Goal: Transaction & Acquisition: Purchase product/service

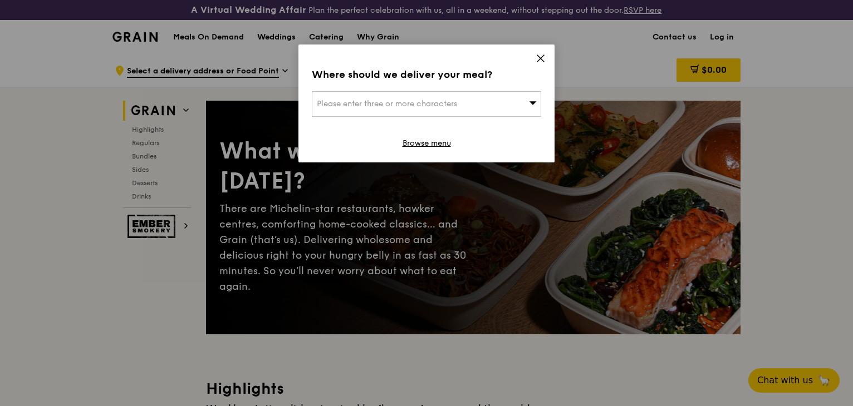
click at [403, 105] on span "Please enter three or more characters" at bounding box center [387, 103] width 140 height 9
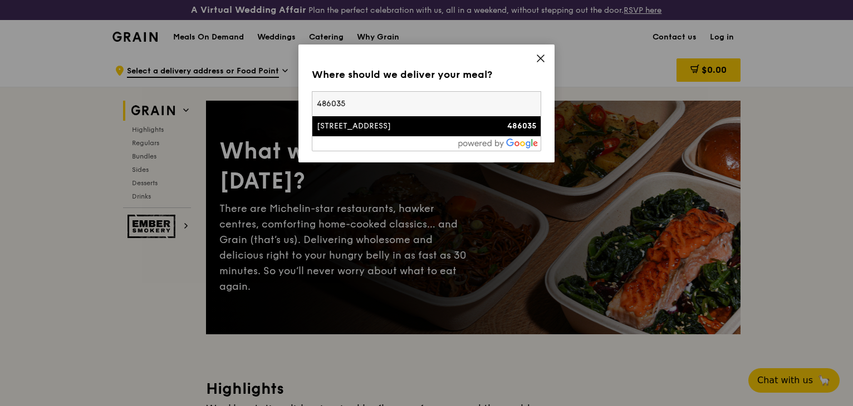
type input "486035"
click at [431, 130] on div "[STREET_ADDRESS]" at bounding box center [399, 126] width 165 height 11
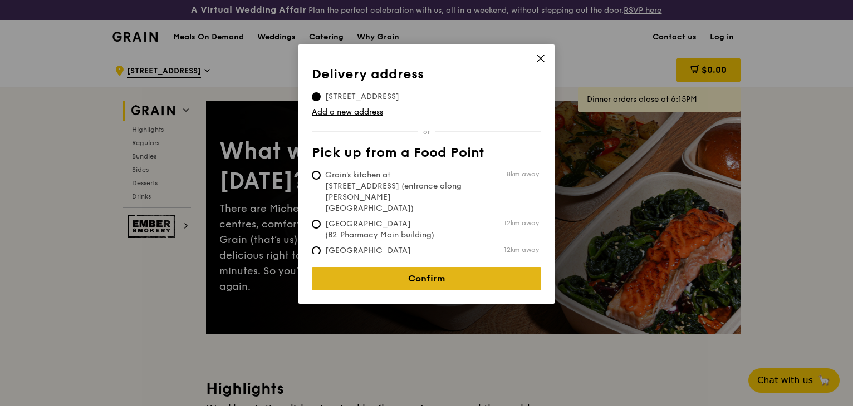
click at [434, 270] on link "Confirm" at bounding box center [426, 278] width 229 height 23
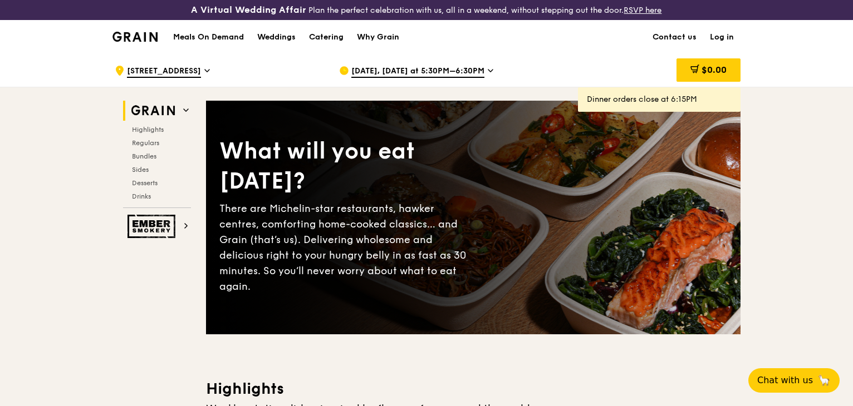
click at [488, 72] on icon at bounding box center [490, 71] width 4 height 2
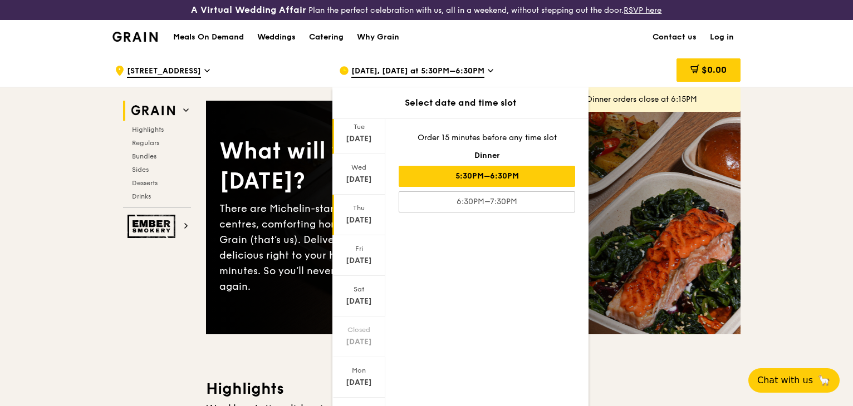
scroll to position [53, 0]
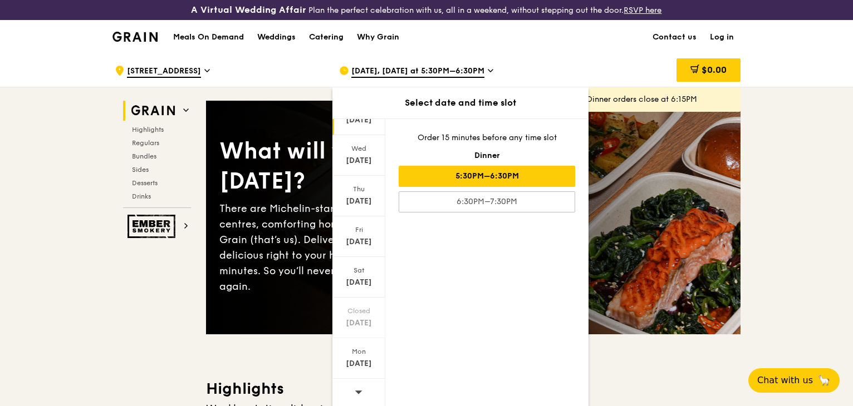
click at [352, 390] on div at bounding box center [358, 393] width 53 height 28
click at [361, 161] on div "[DATE]" at bounding box center [359, 160] width 50 height 11
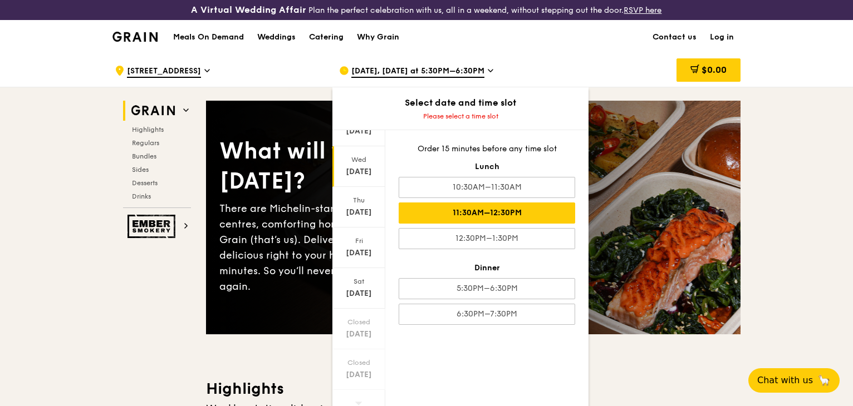
click at [524, 215] on div "11:30AM–12:30PM" at bounding box center [486, 213] width 176 height 21
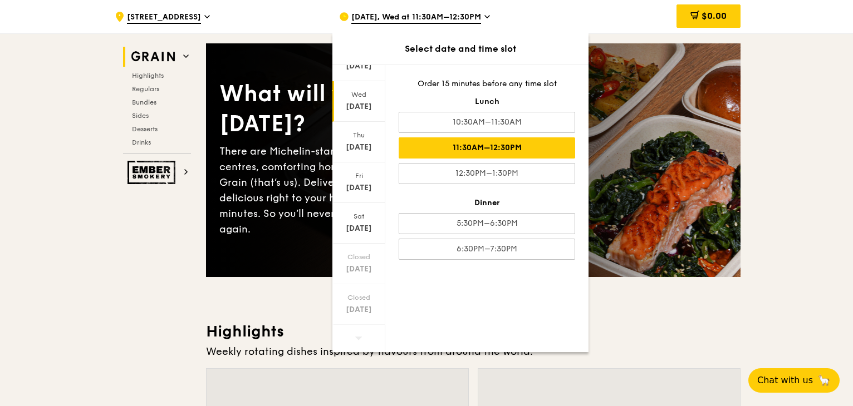
scroll to position [167, 0]
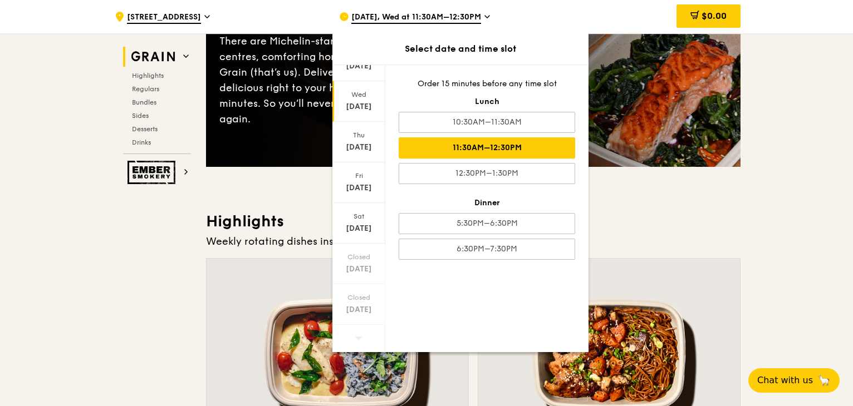
click at [500, 145] on div "11:30AM–12:30PM" at bounding box center [486, 147] width 176 height 21
click at [633, 217] on h3 "Highlights" at bounding box center [473, 221] width 534 height 20
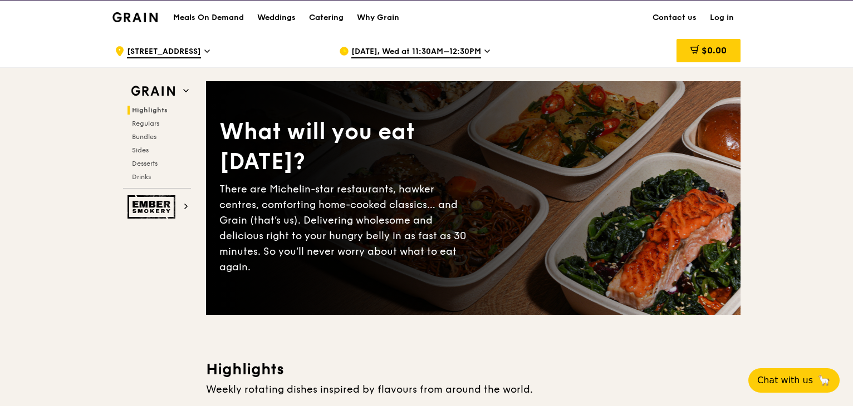
scroll to position [0, 0]
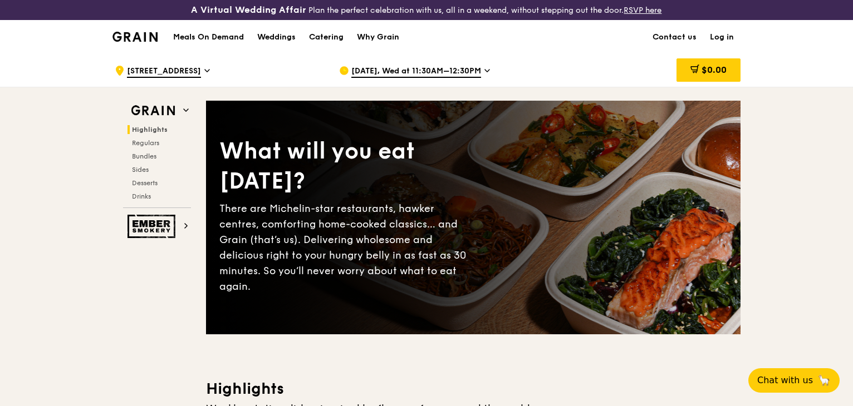
click at [721, 36] on link "Log in" at bounding box center [721, 37] width 37 height 33
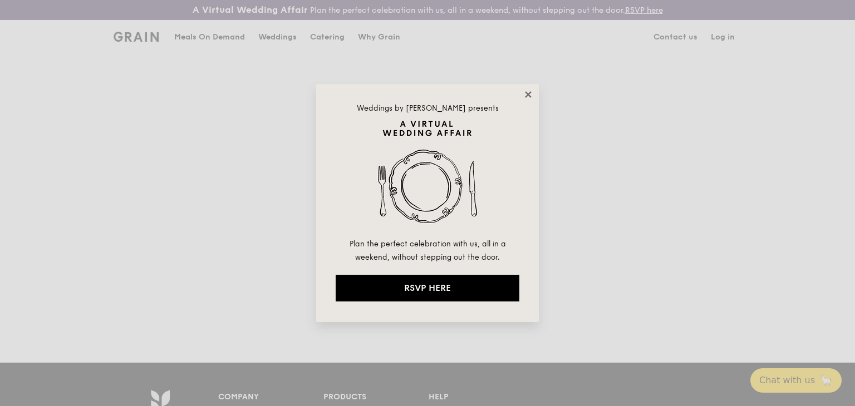
click at [527, 97] on icon at bounding box center [528, 95] width 10 height 10
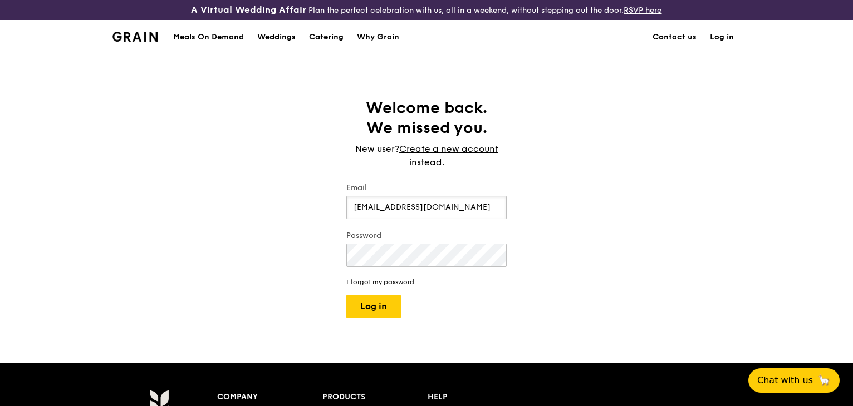
type input "[EMAIL_ADDRESS][DOMAIN_NAME]"
click at [388, 307] on button "Log in" at bounding box center [373, 306] width 55 height 23
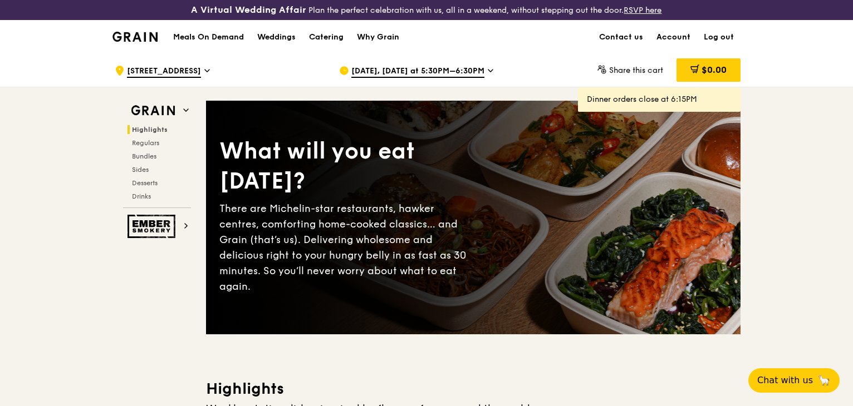
click at [463, 68] on span "[DATE], [DATE] at 5:30PM–6:30PM" at bounding box center [417, 72] width 133 height 12
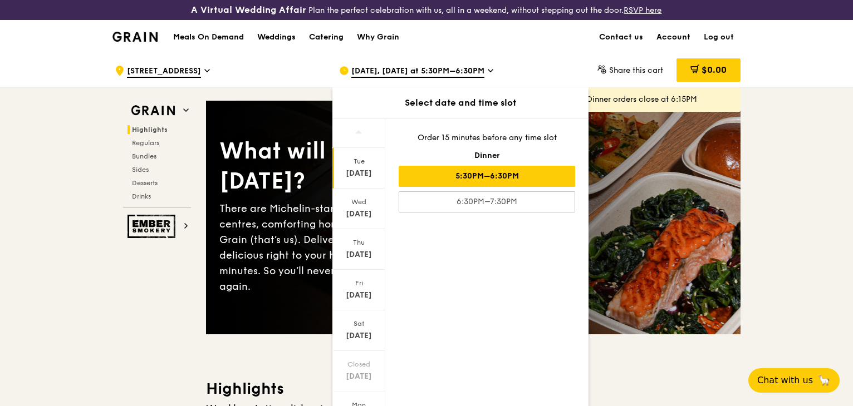
scroll to position [53, 0]
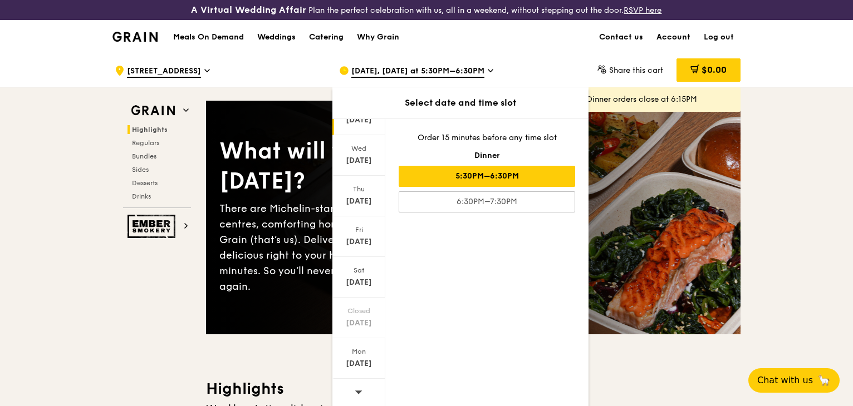
drag, startPoint x: 356, startPoint y: 390, endPoint x: 362, endPoint y: 391, distance: 6.2
click at [357, 391] on icon at bounding box center [358, 392] width 7 height 3
click at [358, 158] on div "[DATE]" at bounding box center [359, 160] width 50 height 11
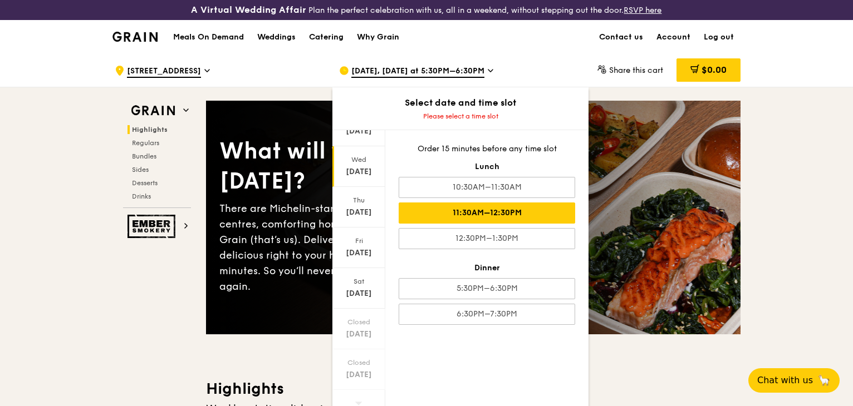
click at [500, 213] on div "11:30AM–12:30PM" at bounding box center [486, 213] width 176 height 21
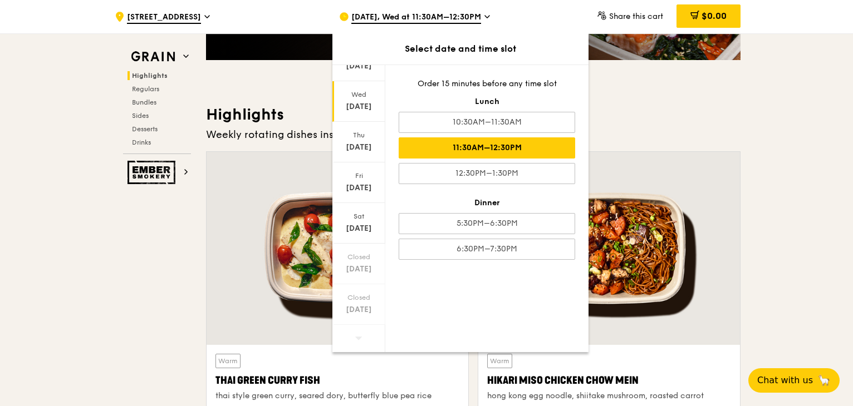
scroll to position [278, 0]
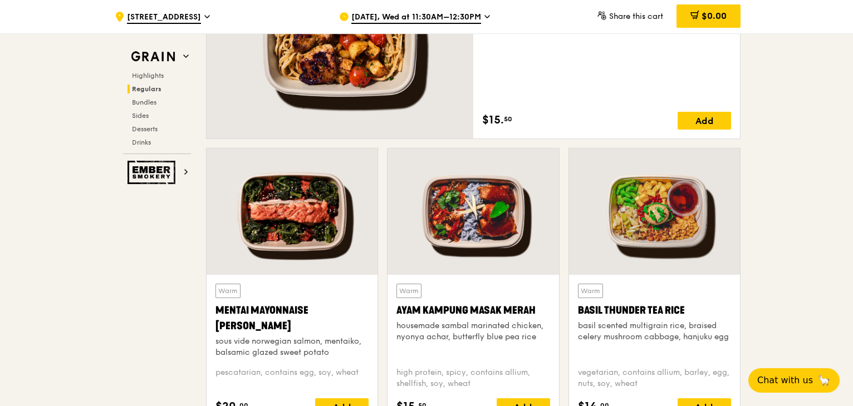
scroll to position [724, 0]
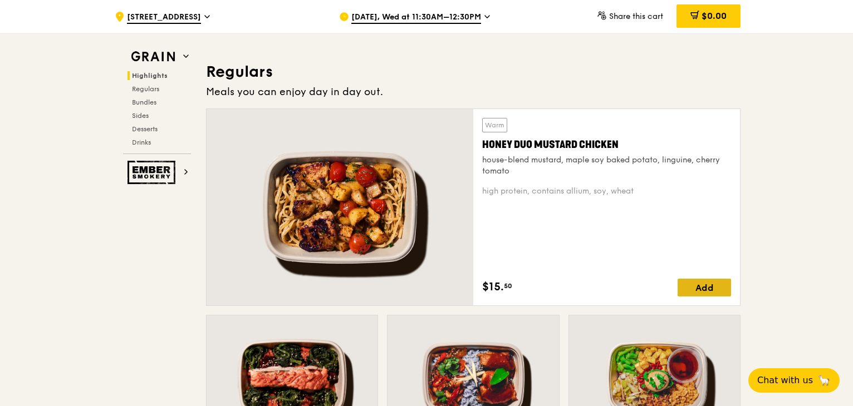
click at [707, 283] on div "Add" at bounding box center [703, 288] width 53 height 18
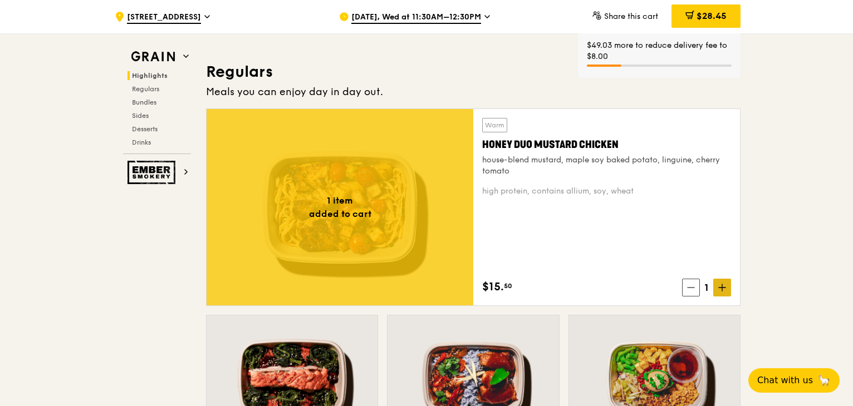
click at [726, 288] on icon at bounding box center [722, 288] width 8 height 8
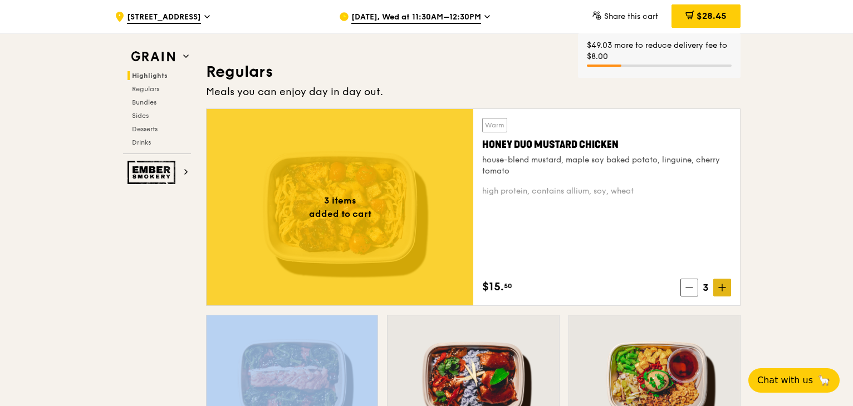
click at [726, 288] on icon at bounding box center [722, 288] width 8 height 8
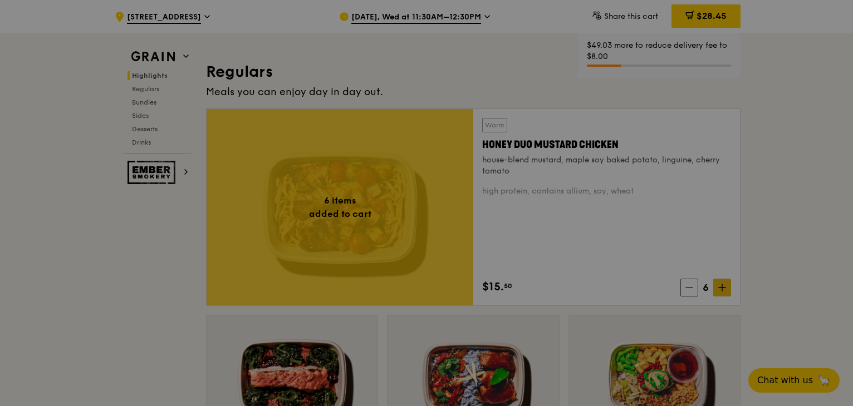
click at [726, 288] on div at bounding box center [426, 203] width 853 height 406
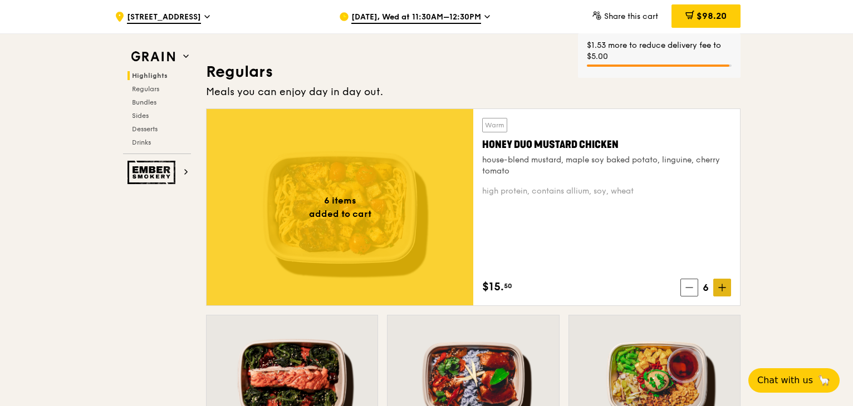
click at [724, 288] on icon at bounding box center [722, 288] width 8 height 8
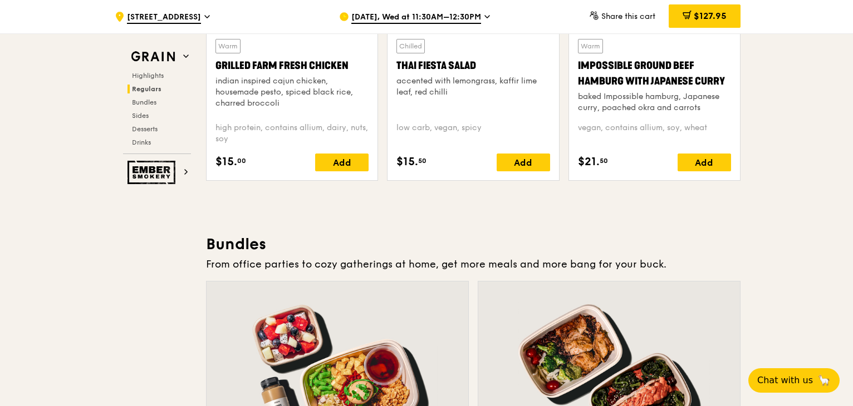
scroll to position [1280, 0]
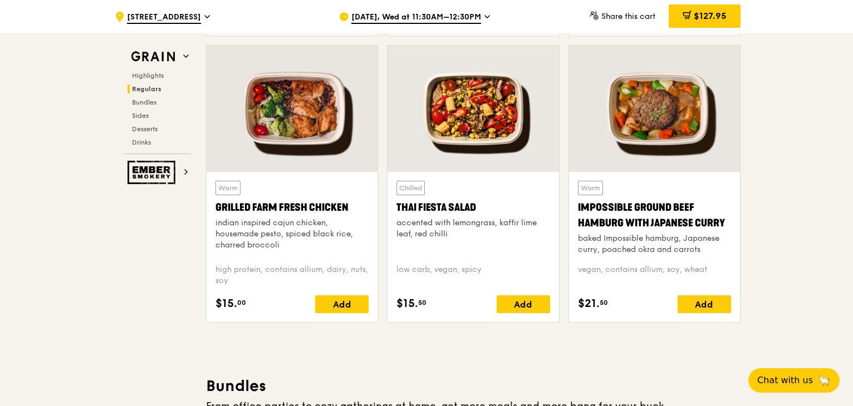
click at [508, 130] on div at bounding box center [472, 109] width 171 height 126
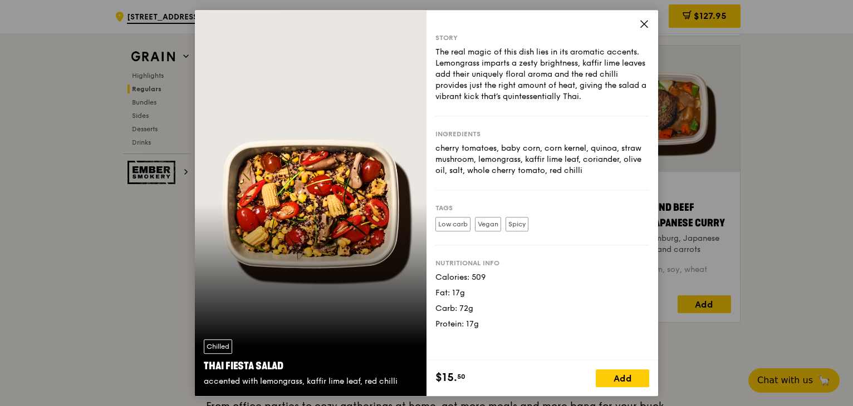
click at [641, 23] on icon at bounding box center [644, 24] width 10 height 10
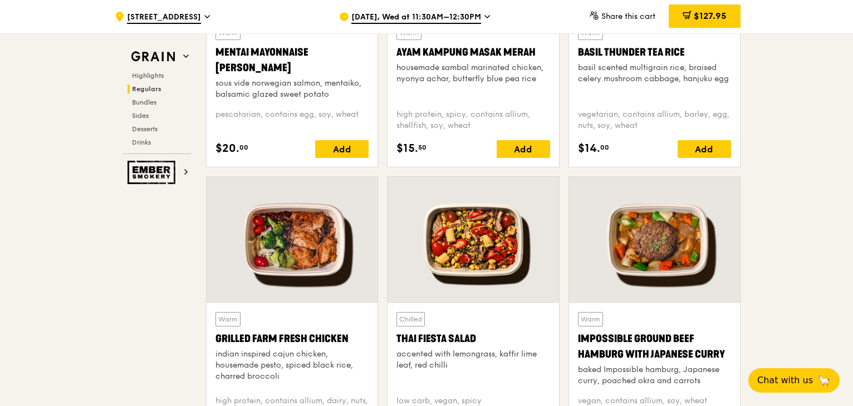
scroll to position [1057, 0]
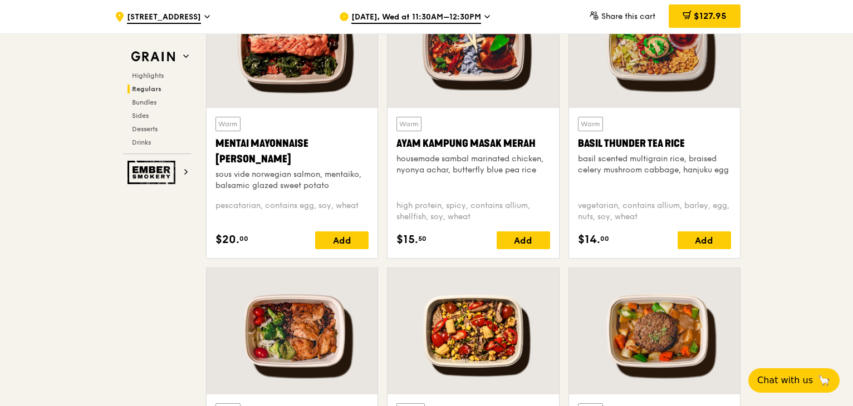
click at [683, 67] on div at bounding box center [654, 45] width 171 height 126
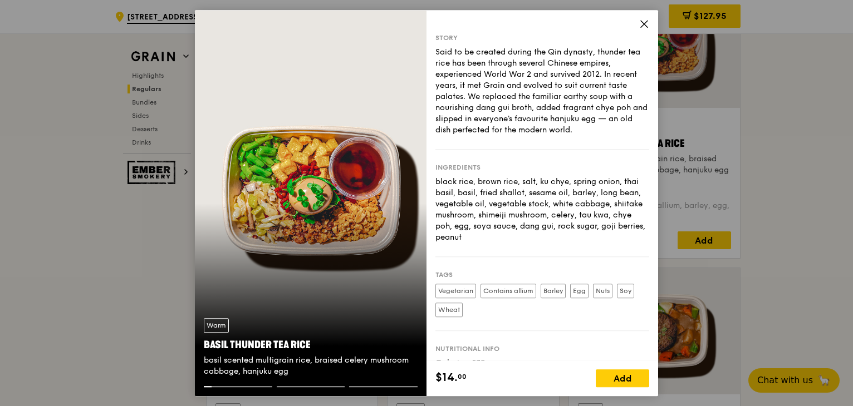
click at [641, 21] on icon at bounding box center [644, 24] width 7 height 7
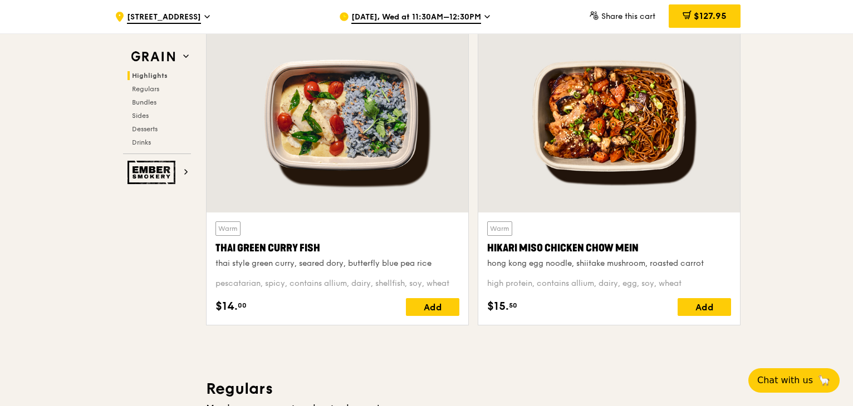
scroll to position [390, 0]
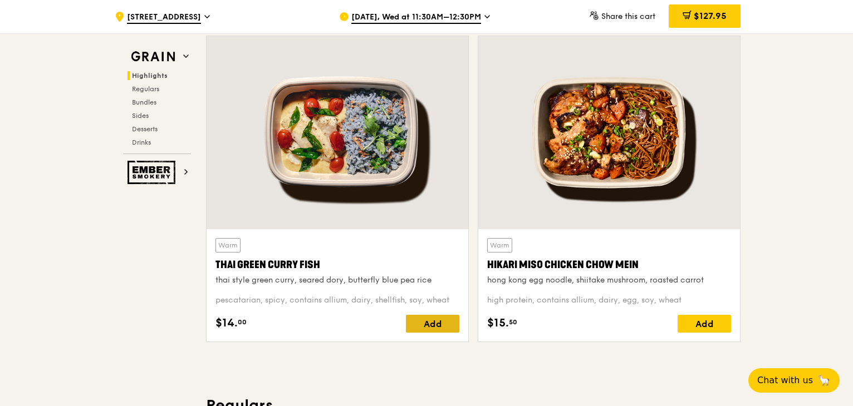
click at [423, 325] on div "Add" at bounding box center [432, 324] width 53 height 18
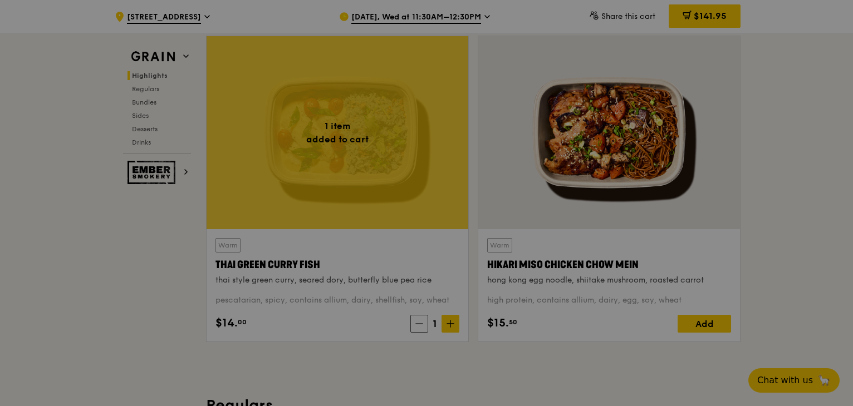
click at [446, 318] on div at bounding box center [426, 203] width 853 height 406
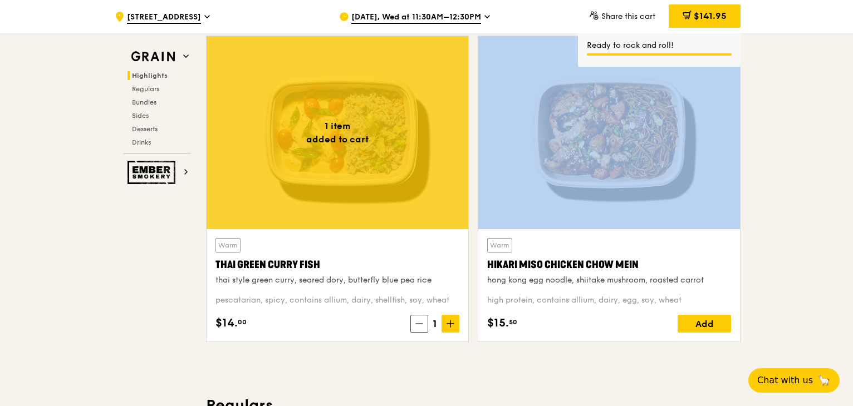
click at [446, 318] on span at bounding box center [450, 324] width 18 height 18
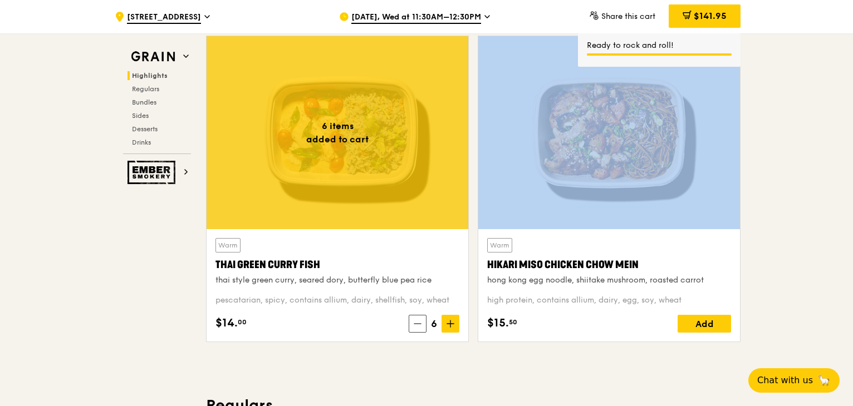
click at [446, 318] on span at bounding box center [450, 324] width 18 height 18
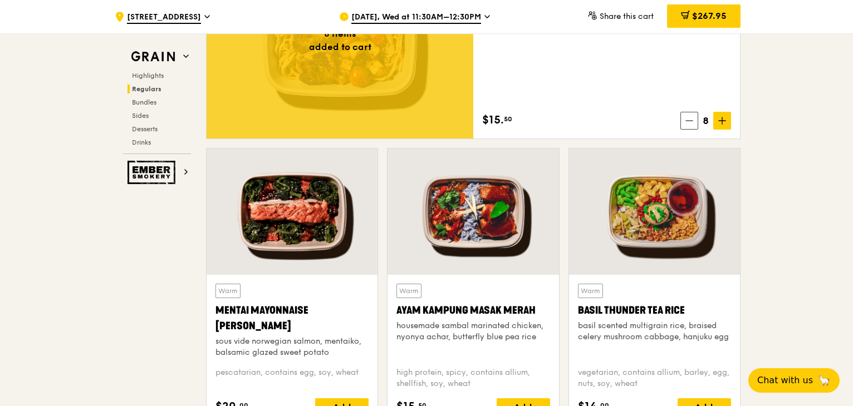
scroll to position [1002, 0]
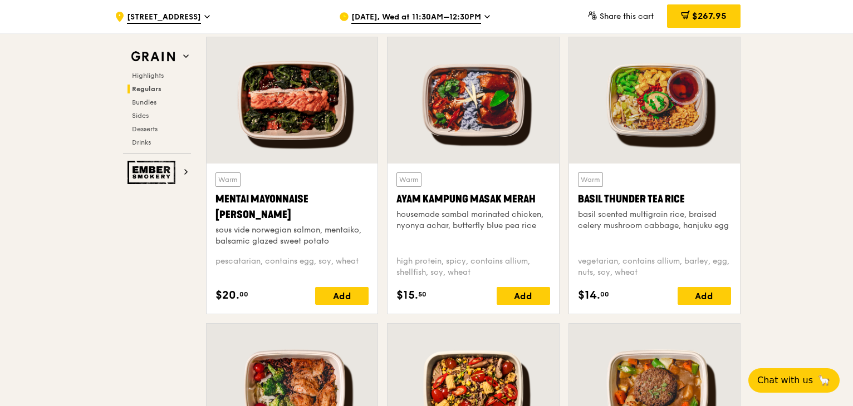
click at [279, 202] on div "Mentai Mayonnaise [PERSON_NAME]" at bounding box center [291, 206] width 153 height 31
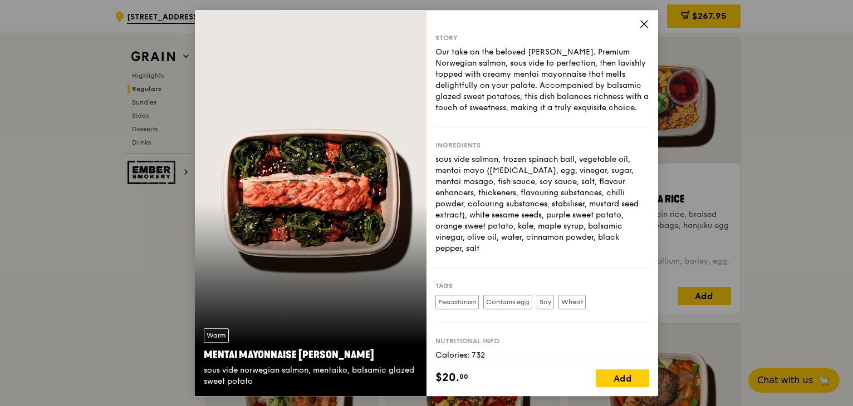
click at [648, 23] on icon at bounding box center [644, 24] width 10 height 10
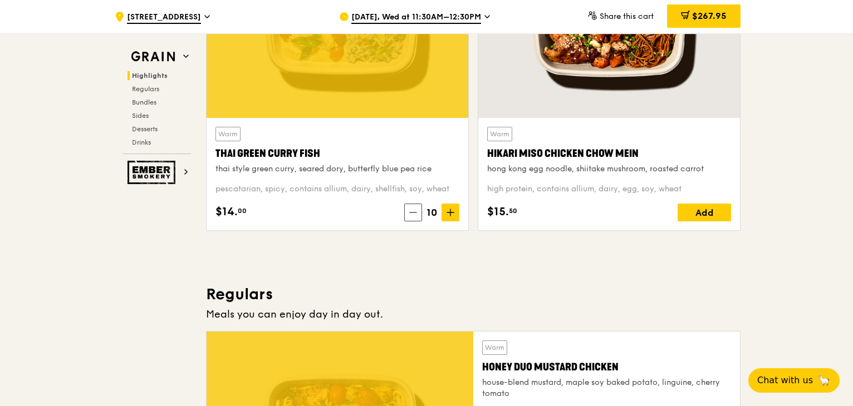
scroll to position [445, 0]
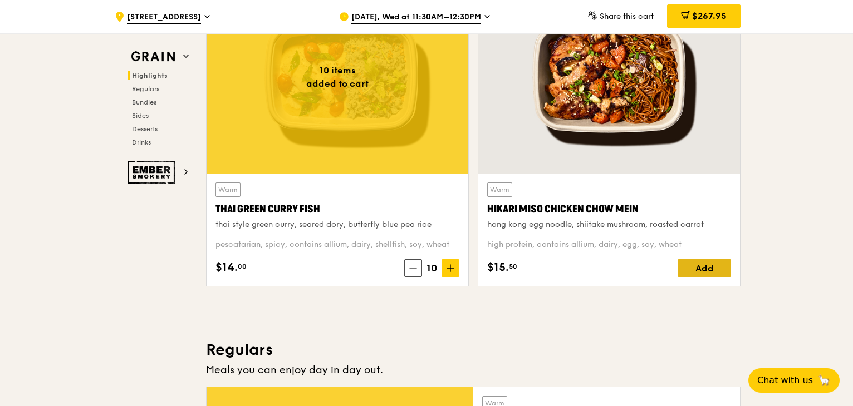
click at [705, 270] on div "Add" at bounding box center [703, 268] width 53 height 18
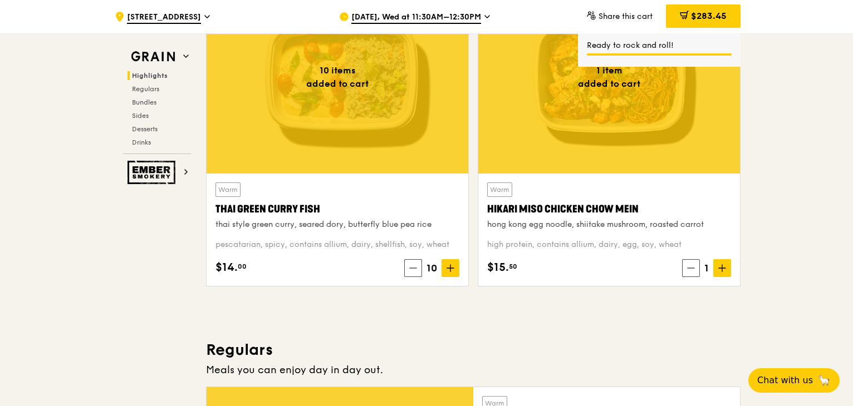
click at [724, 268] on icon at bounding box center [722, 268] width 7 height 0
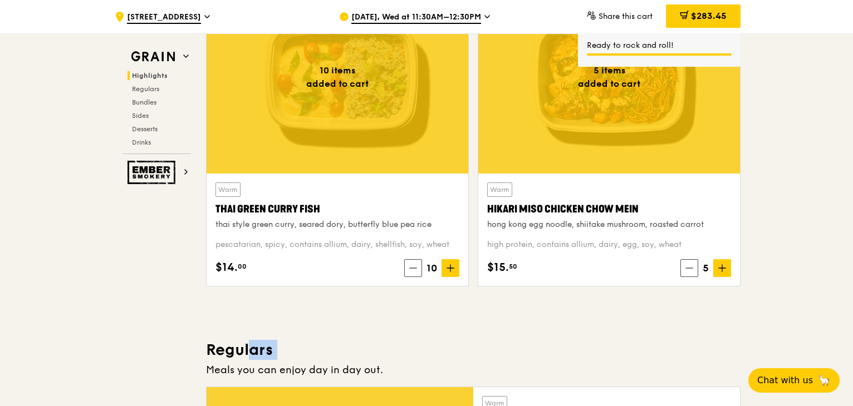
click at [724, 268] on icon at bounding box center [722, 268] width 7 height 0
click at [726, 267] on span at bounding box center [722, 268] width 18 height 18
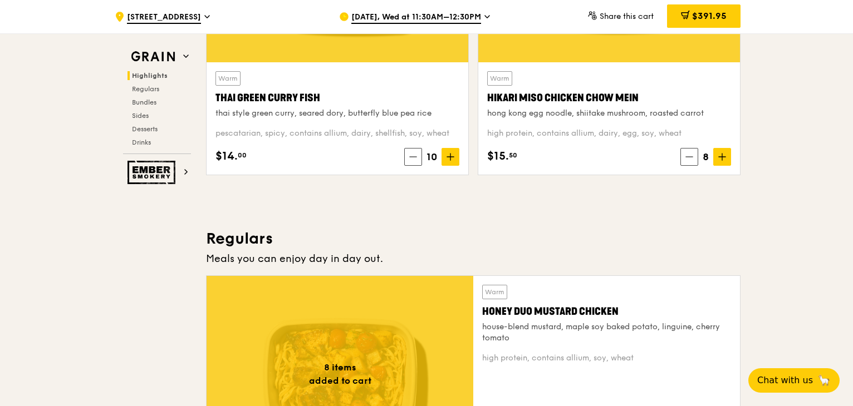
click at [591, 86] on div "Warm Hikari Miso Chicken Chow Mein hong kong egg noodle, shiitake mushroom, roa…" at bounding box center [609, 95] width 244 height 48
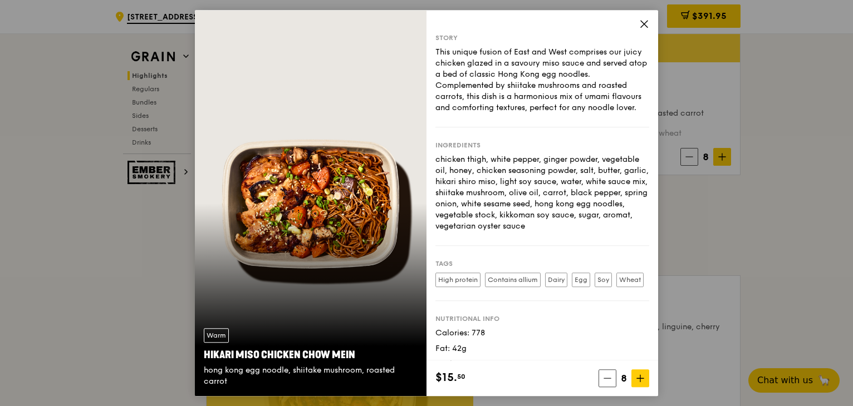
click at [641, 25] on icon at bounding box center [644, 24] width 10 height 10
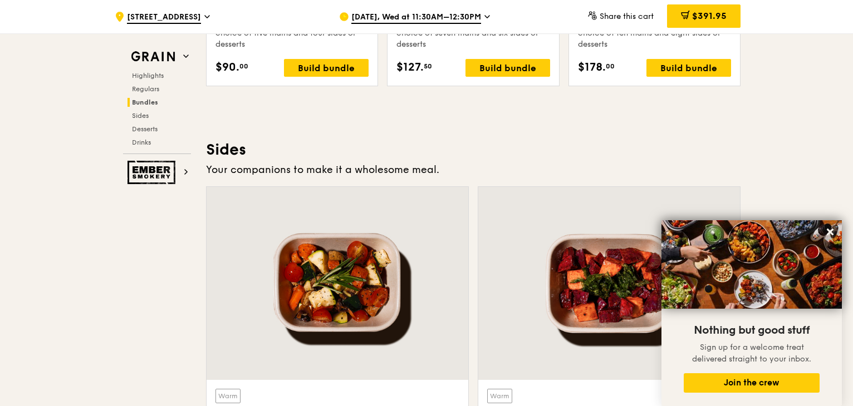
scroll to position [2505, 0]
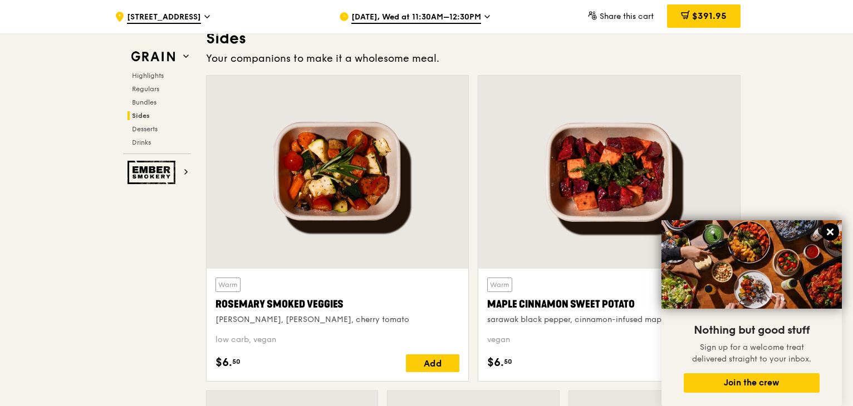
click at [830, 230] on icon at bounding box center [830, 232] width 10 height 10
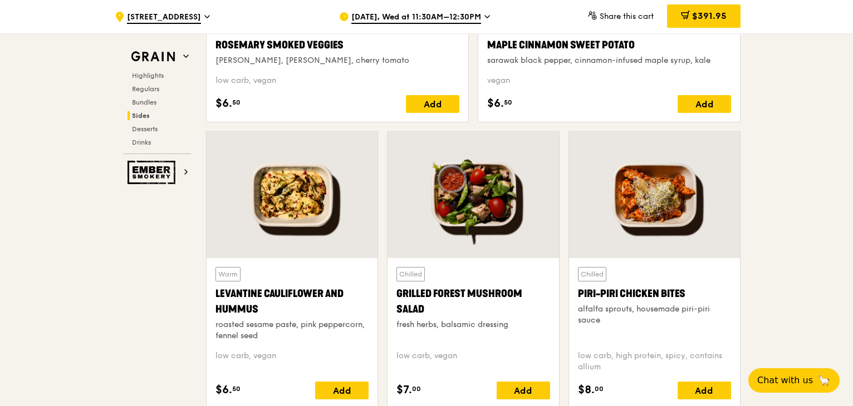
scroll to position [2783, 0]
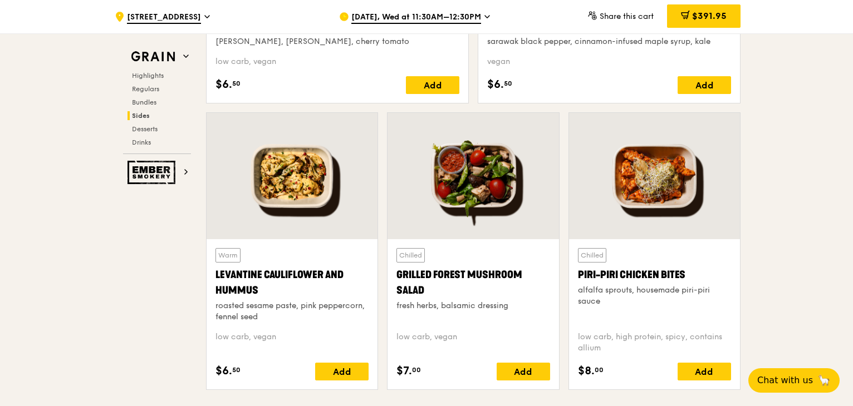
click at [285, 173] on div at bounding box center [291, 176] width 171 height 126
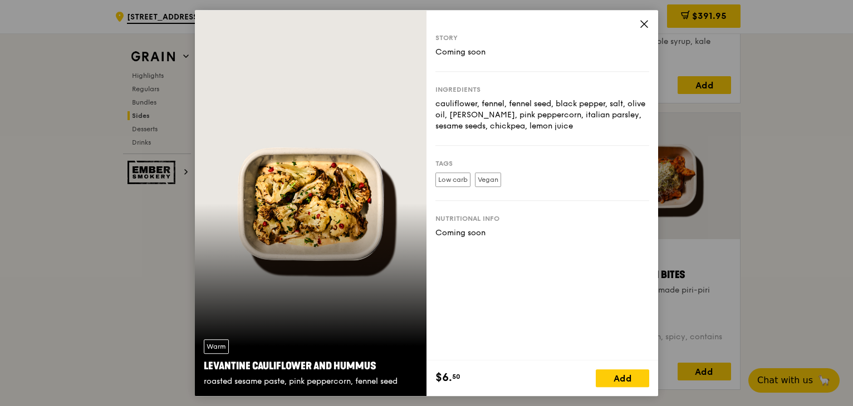
click at [649, 21] on div "Story Coming soon Ingredients cauliflower, fennel, fennel seed, black pepper, s…" at bounding box center [542, 185] width 232 height 351
click at [643, 23] on icon at bounding box center [644, 24] width 7 height 7
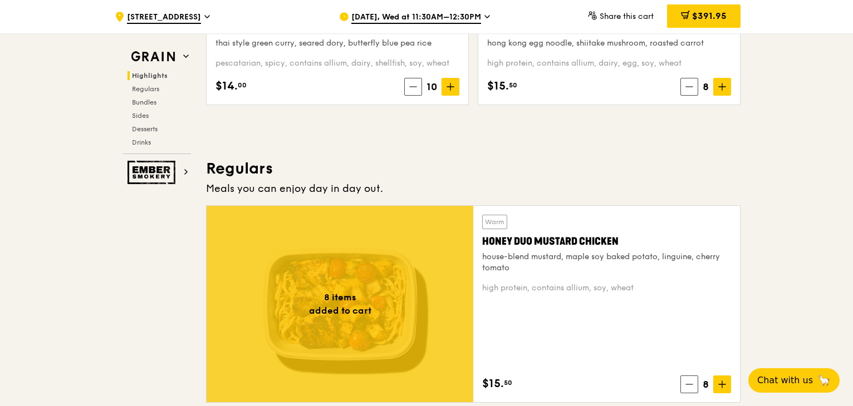
scroll to position [557, 0]
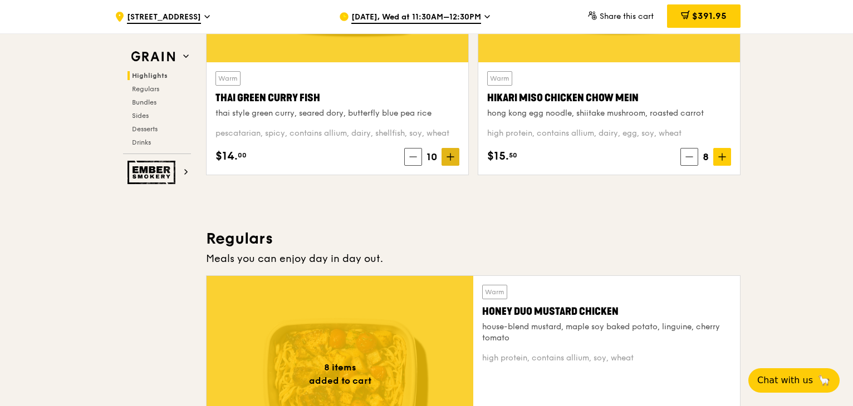
click at [447, 157] on icon at bounding box center [450, 157] width 7 height 0
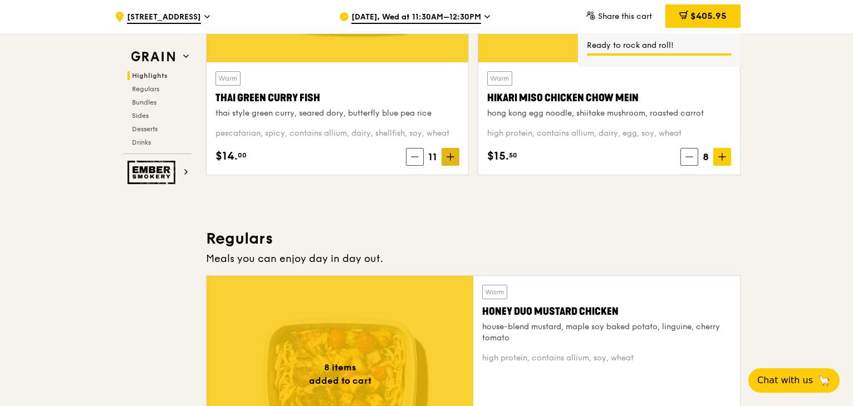
click at [457, 156] on span at bounding box center [450, 157] width 18 height 18
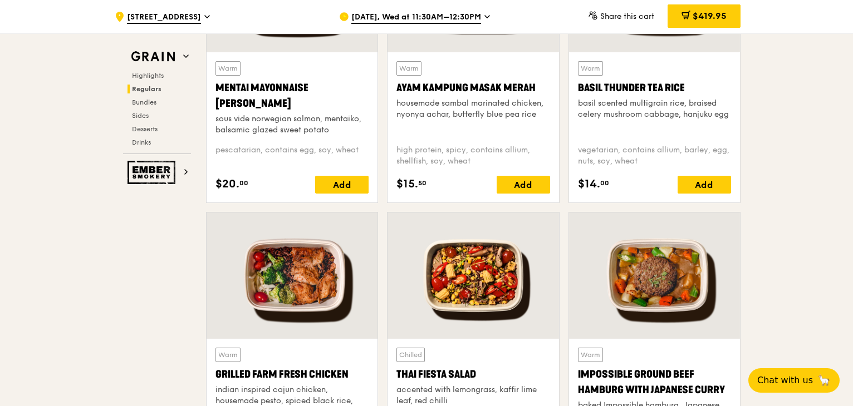
scroll to position [1224, 0]
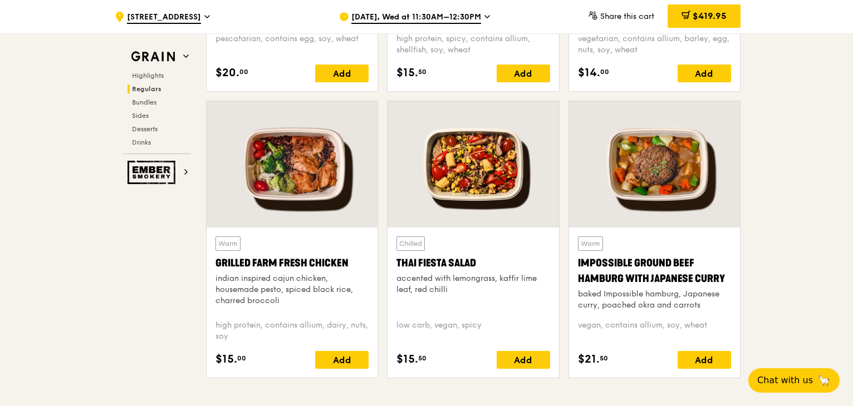
click at [304, 192] on div at bounding box center [291, 164] width 171 height 126
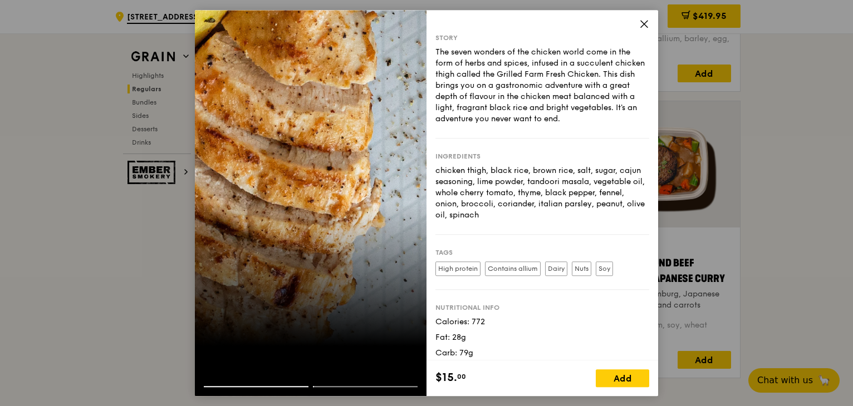
scroll to position [23, 0]
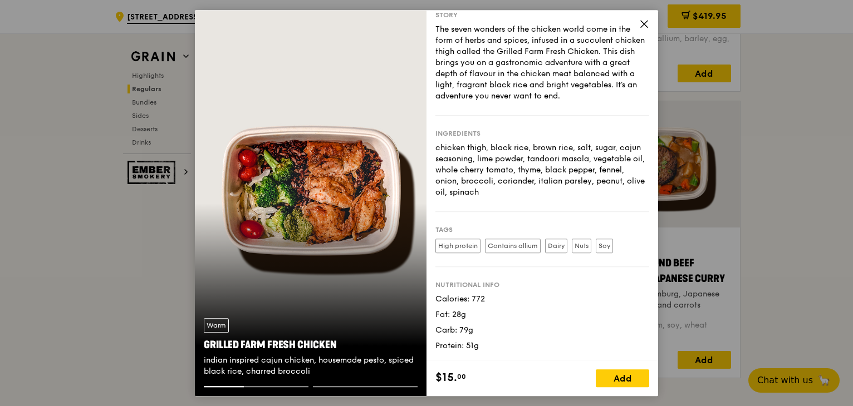
click at [643, 22] on icon at bounding box center [644, 24] width 10 height 10
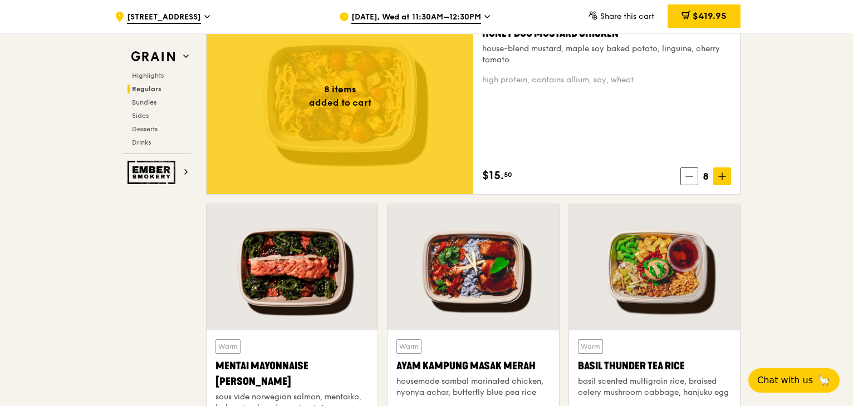
scroll to position [668, 0]
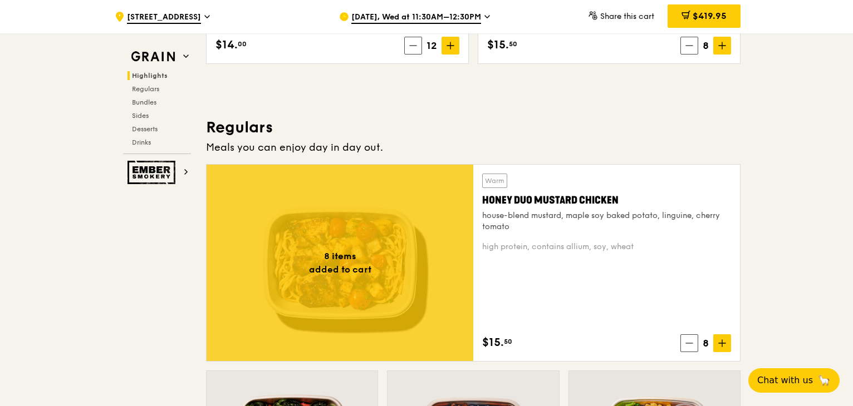
click at [532, 204] on div "Honey Duo Mustard Chicken" at bounding box center [606, 201] width 249 height 16
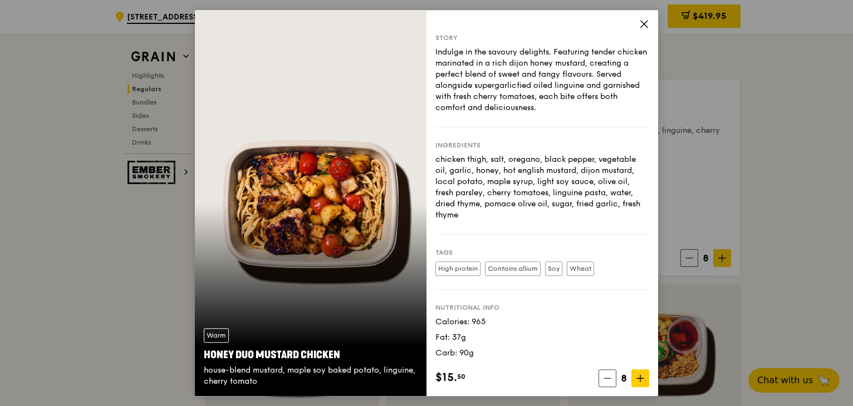
scroll to position [835, 0]
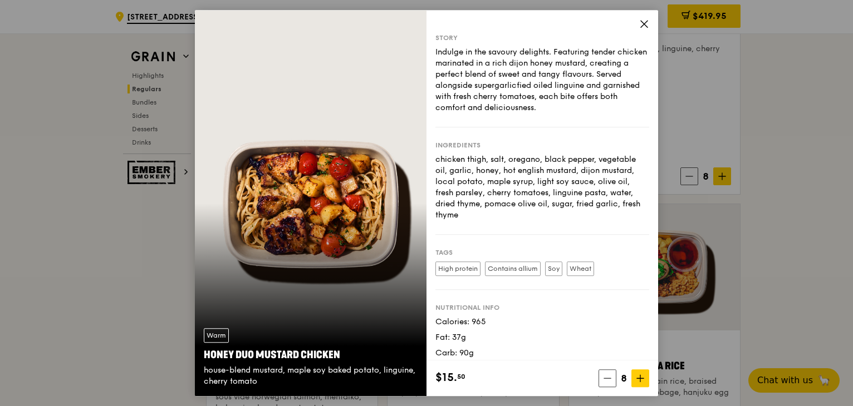
click at [646, 23] on icon at bounding box center [644, 24] width 10 height 10
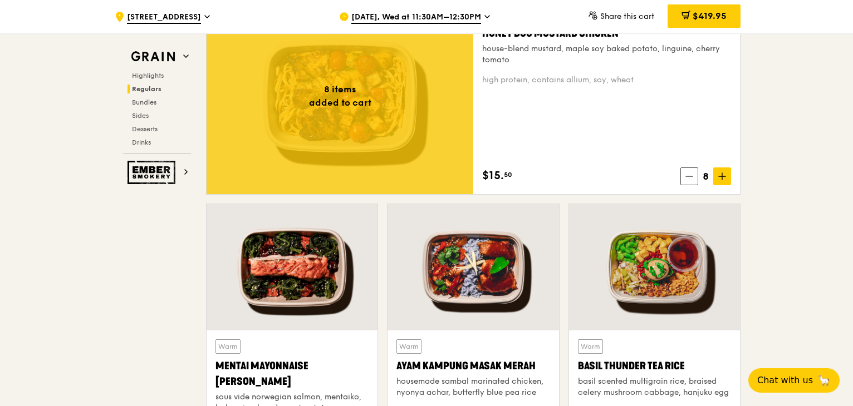
scroll to position [946, 0]
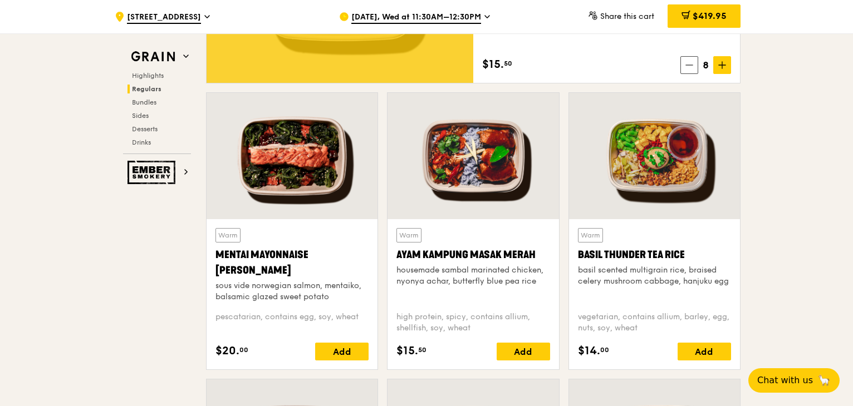
click at [642, 274] on div "basil scented multigrain rice, braised celery mushroom cabbage, hanjuku egg" at bounding box center [654, 276] width 153 height 22
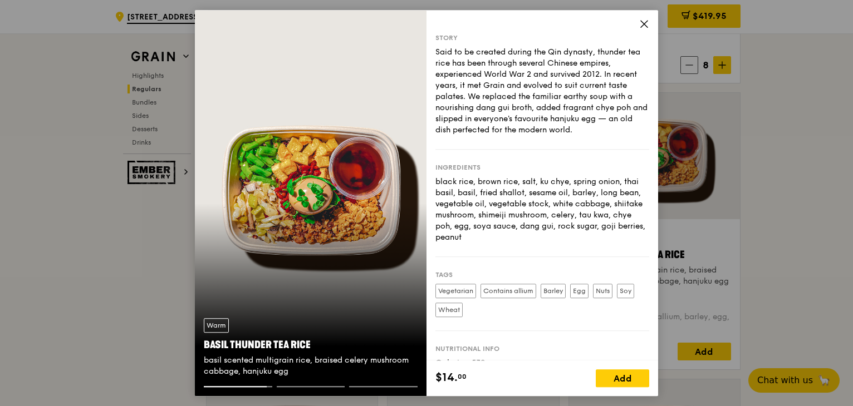
click at [647, 23] on icon at bounding box center [644, 24] width 10 height 10
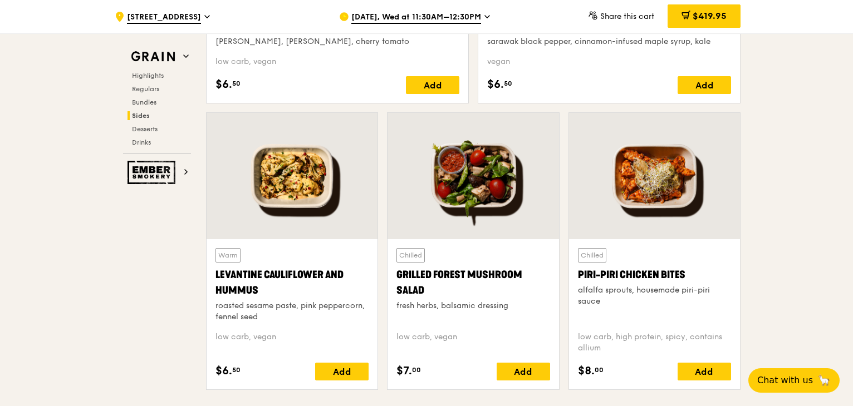
scroll to position [2838, 0]
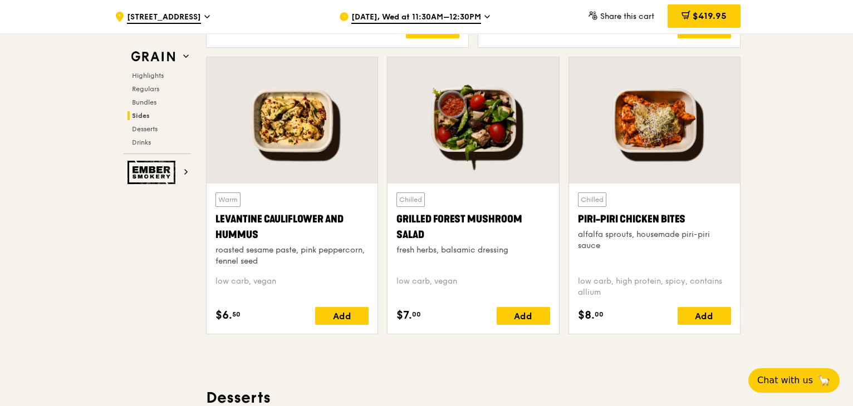
click at [476, 141] on div at bounding box center [472, 120] width 171 height 126
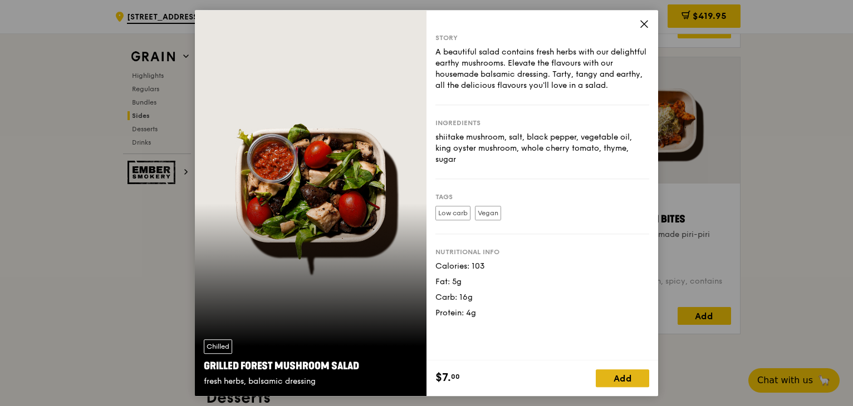
click at [629, 382] on div "Add" at bounding box center [622, 379] width 53 height 18
click at [643, 17] on div "Story A beautiful salad contains fresh herbs with our delightful earthy mushroo…" at bounding box center [542, 185] width 232 height 351
click at [644, 22] on icon at bounding box center [644, 24] width 10 height 10
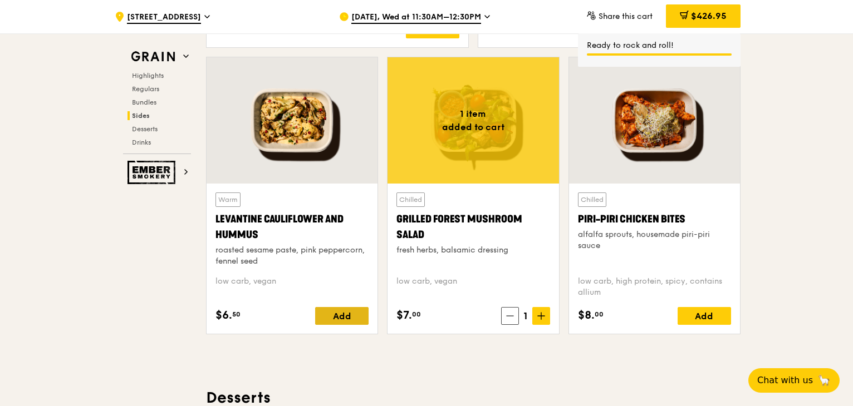
drag, startPoint x: 325, startPoint y: 313, endPoint x: 400, endPoint y: 360, distance: 88.0
click at [325, 313] on div "Add" at bounding box center [341, 316] width 53 height 18
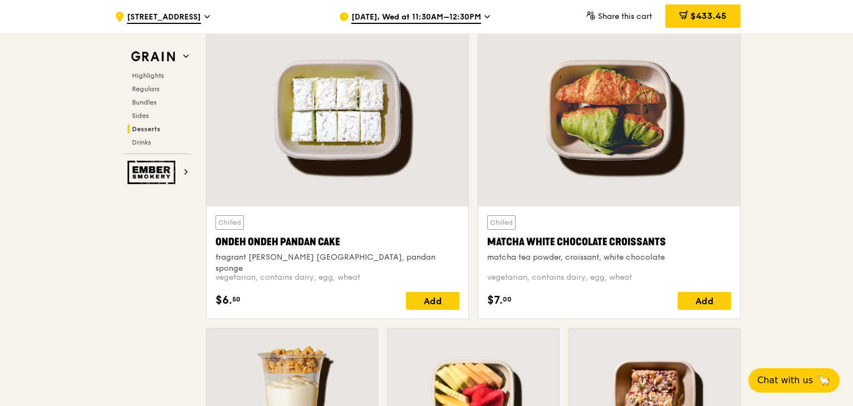
scroll to position [3228, 0]
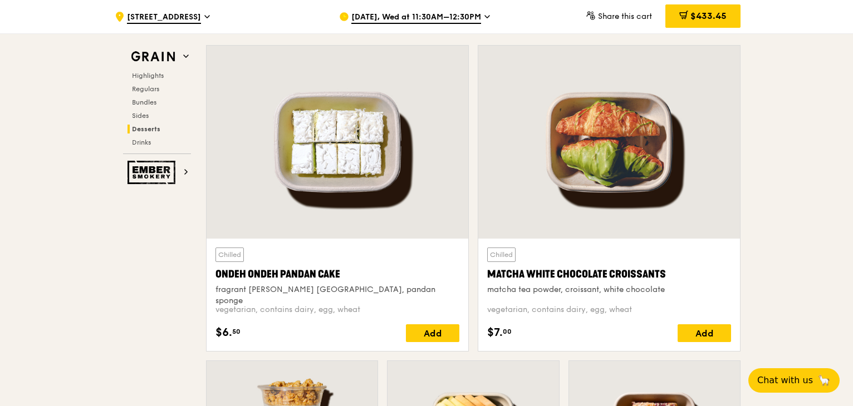
click at [350, 190] on div at bounding box center [337, 142] width 262 height 193
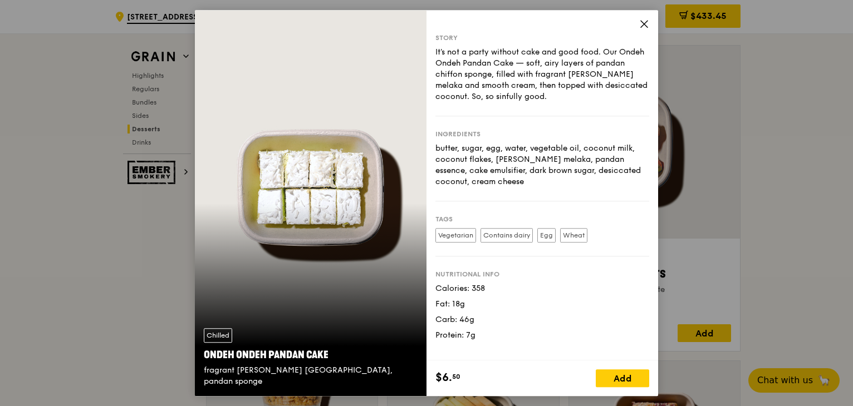
click at [643, 27] on icon at bounding box center [644, 24] width 10 height 10
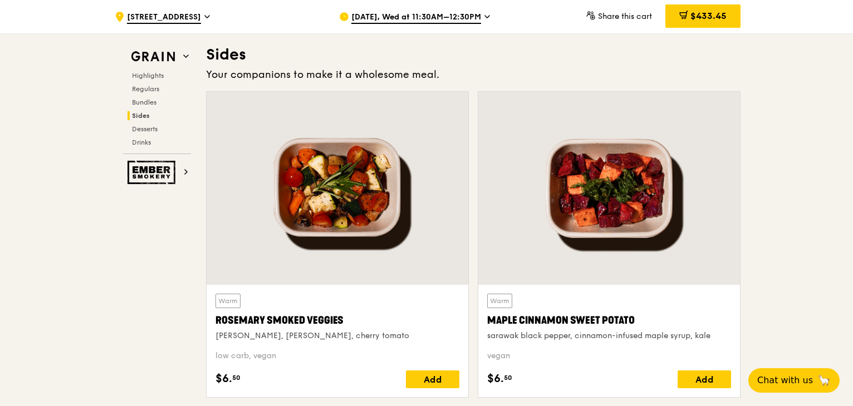
scroll to position [2505, 0]
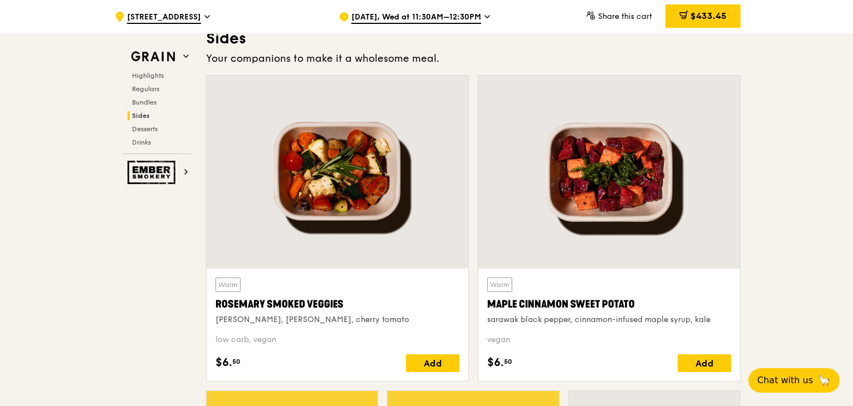
click at [345, 196] on div at bounding box center [337, 172] width 262 height 193
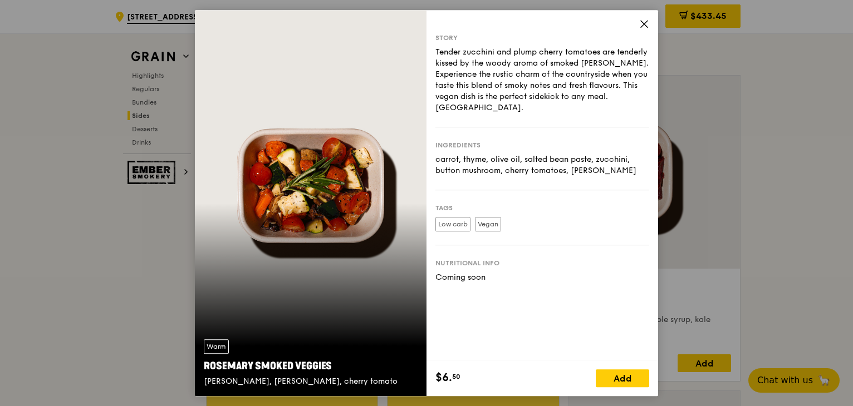
click at [647, 23] on icon at bounding box center [644, 24] width 10 height 10
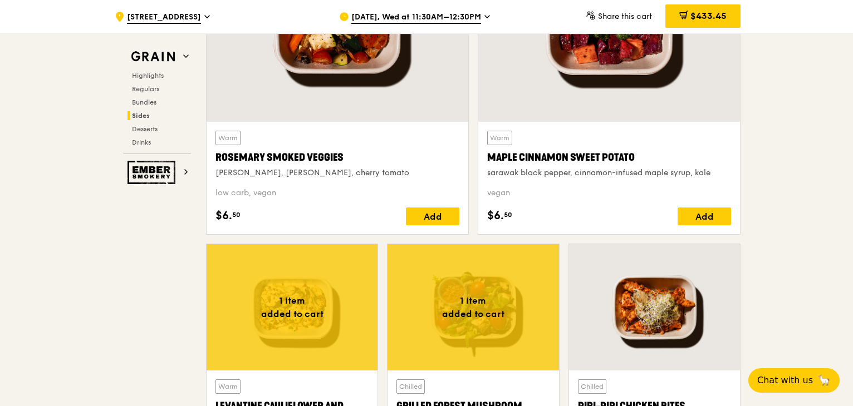
scroll to position [2560, 0]
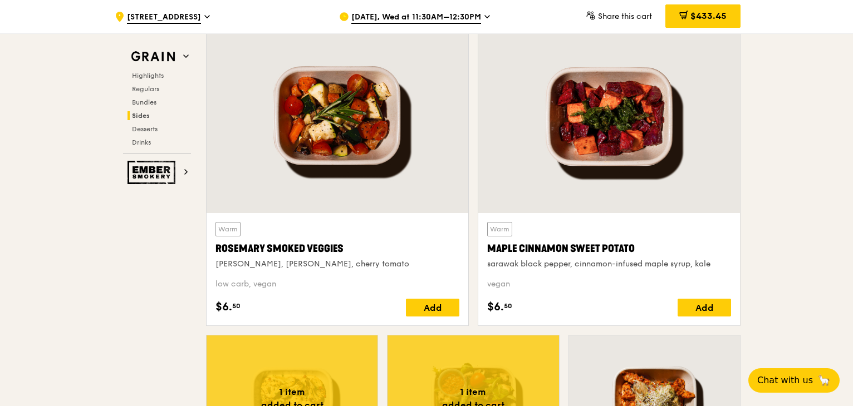
click at [344, 170] on div at bounding box center [337, 116] width 262 height 193
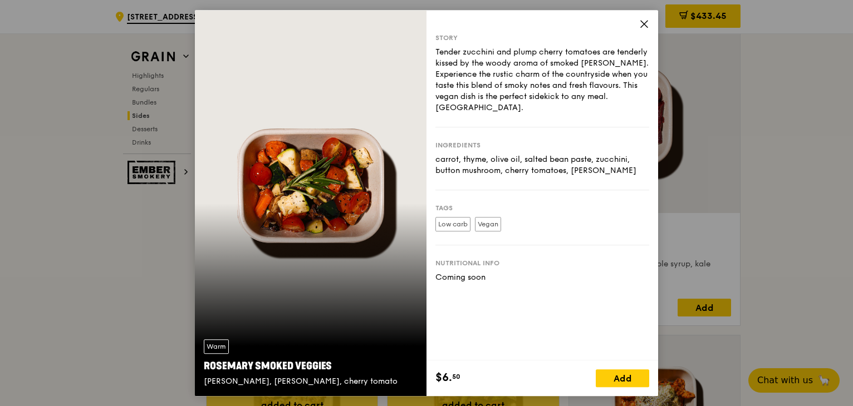
click at [637, 27] on div "Story Tender zucchini and plump cherry tomatoes are tenderly kissed by the wood…" at bounding box center [542, 185] width 232 height 351
click at [641, 22] on icon at bounding box center [644, 24] width 7 height 7
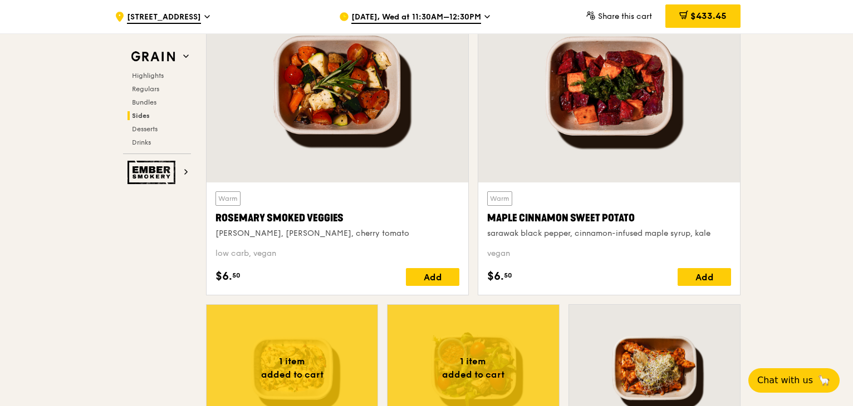
scroll to position [2783, 0]
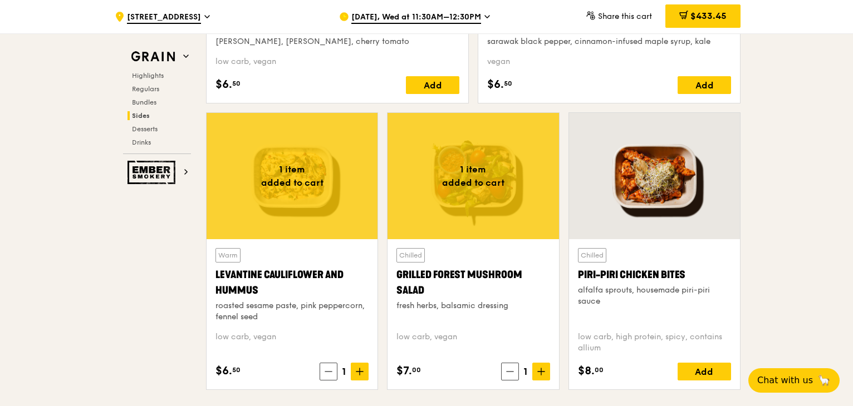
click at [491, 201] on div at bounding box center [472, 176] width 171 height 126
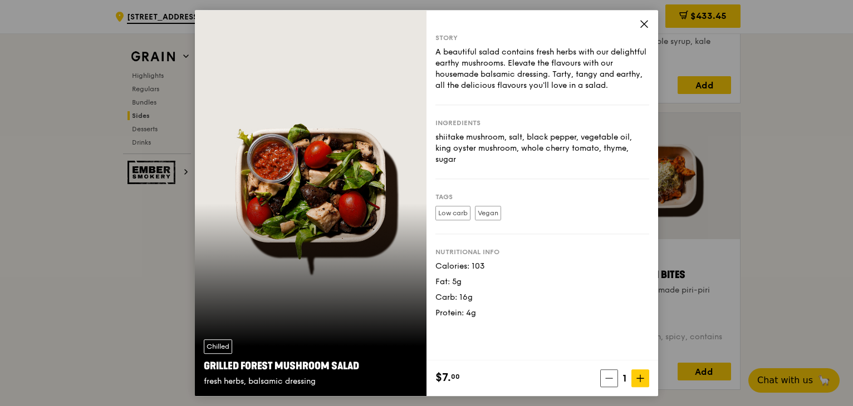
click at [643, 22] on icon at bounding box center [644, 24] width 10 height 10
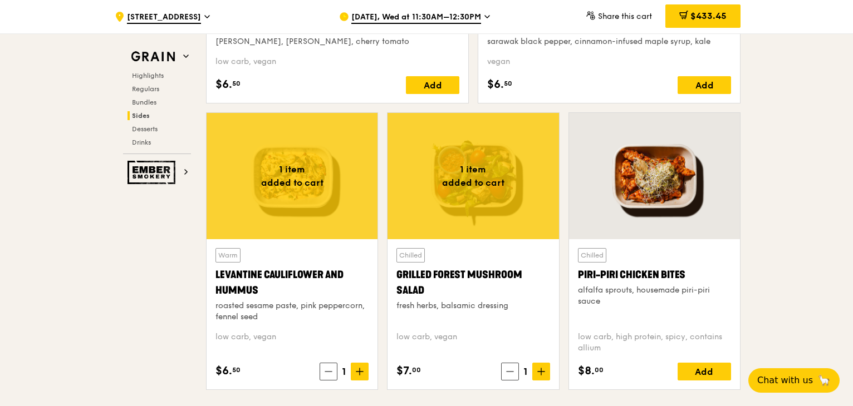
click at [309, 175] on div at bounding box center [291, 176] width 171 height 126
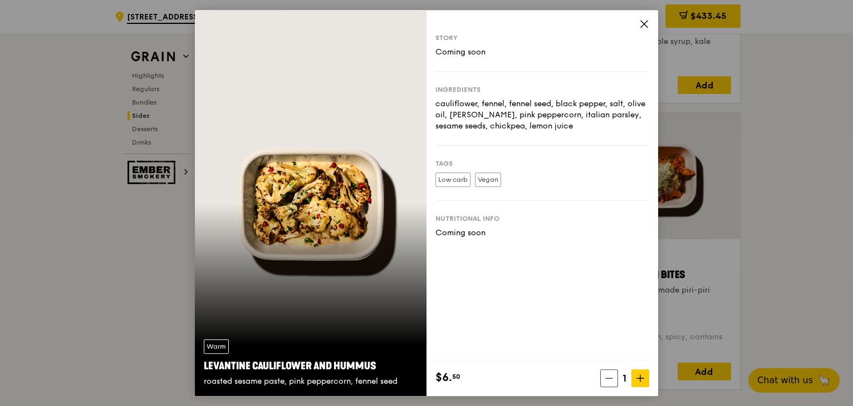
click at [642, 25] on icon at bounding box center [644, 24] width 7 height 7
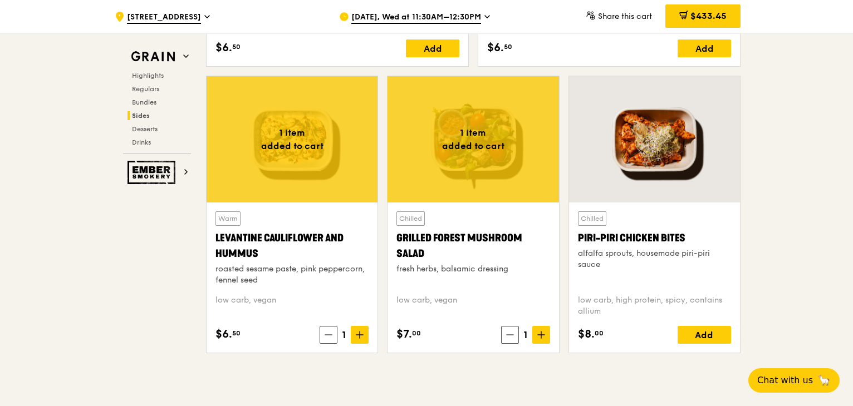
scroll to position [2838, 0]
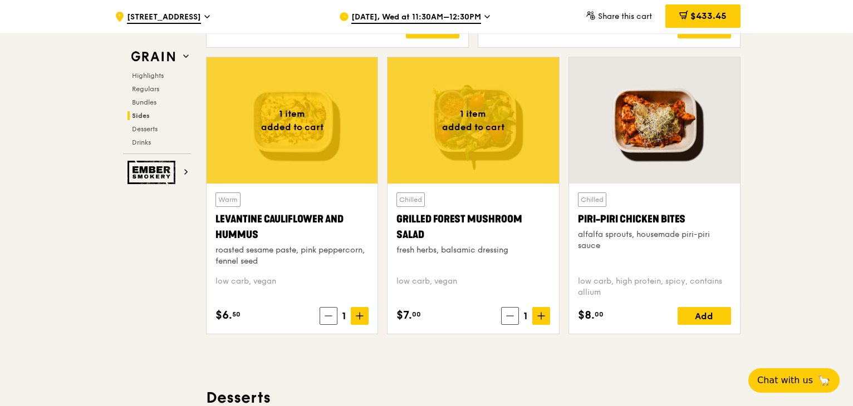
click at [651, 130] on div at bounding box center [654, 120] width 171 height 126
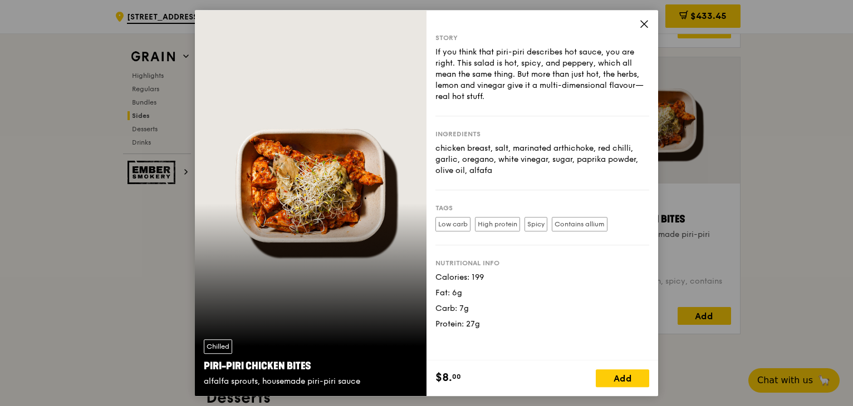
click at [647, 24] on icon at bounding box center [644, 24] width 10 height 10
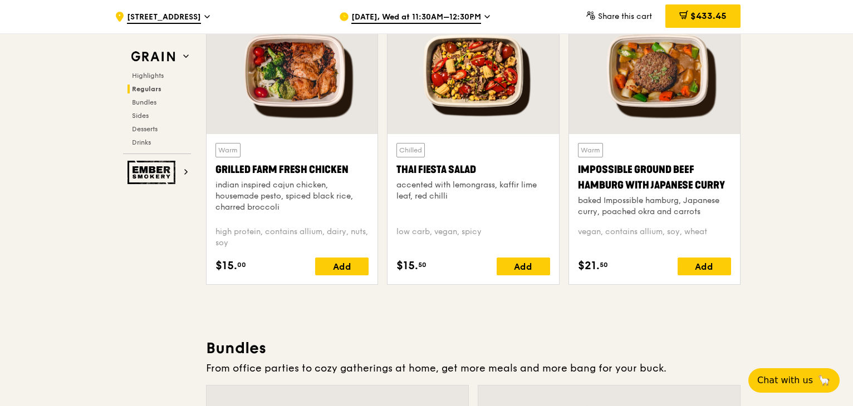
scroll to position [1224, 0]
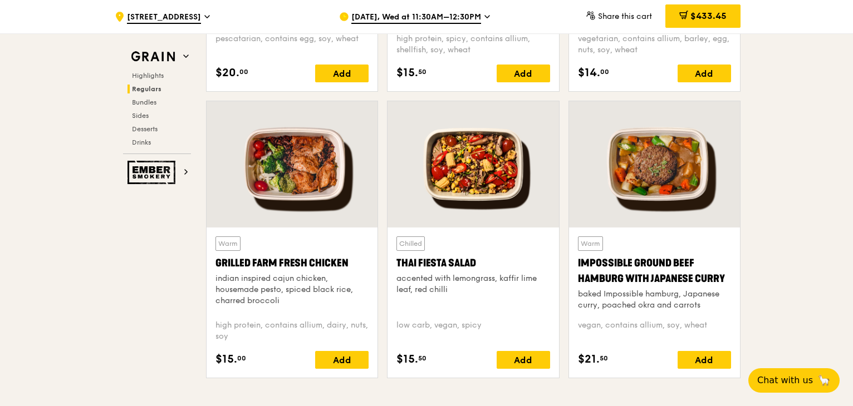
click at [670, 187] on div at bounding box center [654, 164] width 171 height 126
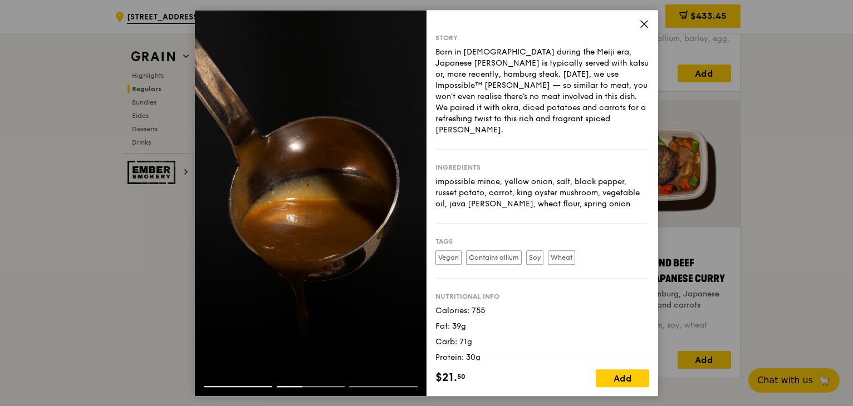
click at [646, 23] on icon at bounding box center [644, 24] width 10 height 10
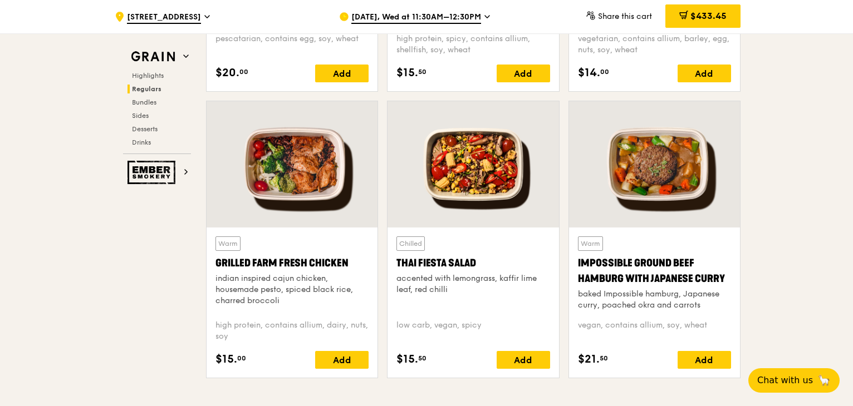
click at [495, 185] on div at bounding box center [472, 164] width 171 height 126
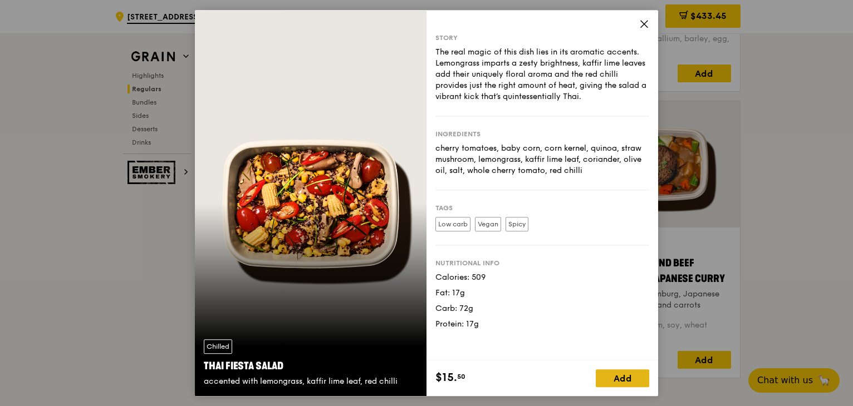
click at [617, 381] on div "Add" at bounding box center [622, 379] width 53 height 18
click at [643, 26] on icon at bounding box center [644, 24] width 10 height 10
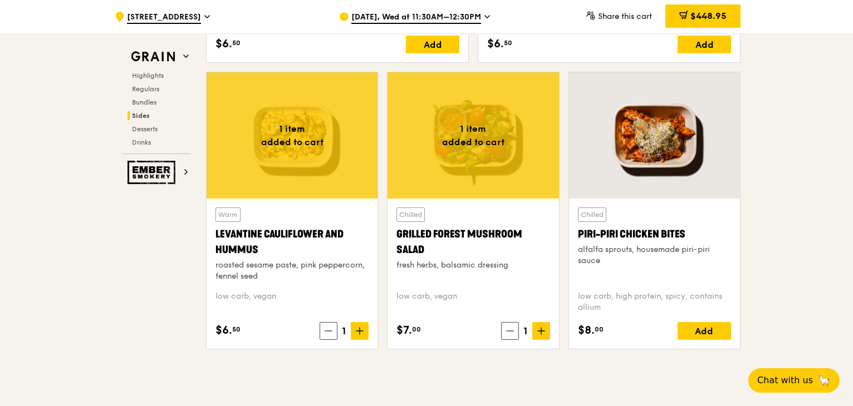
scroll to position [2894, 0]
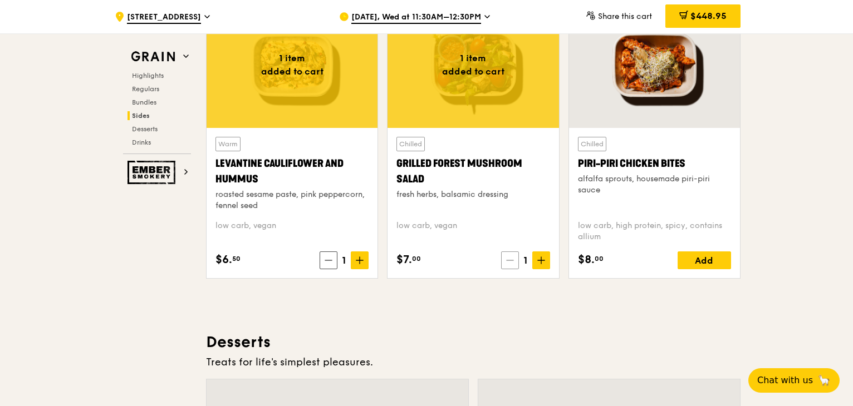
click at [507, 262] on span at bounding box center [510, 261] width 18 height 18
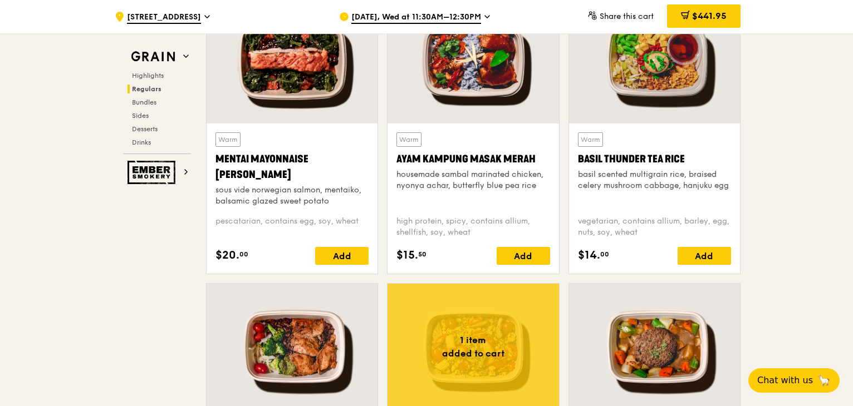
scroll to position [1057, 0]
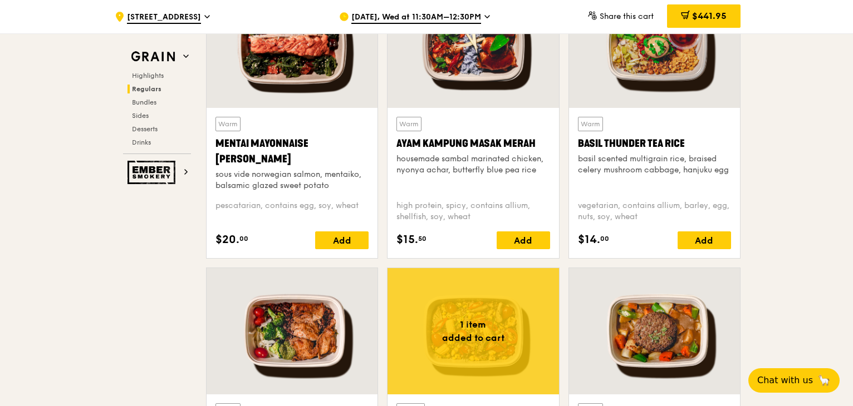
click at [481, 73] on div at bounding box center [472, 45] width 171 height 126
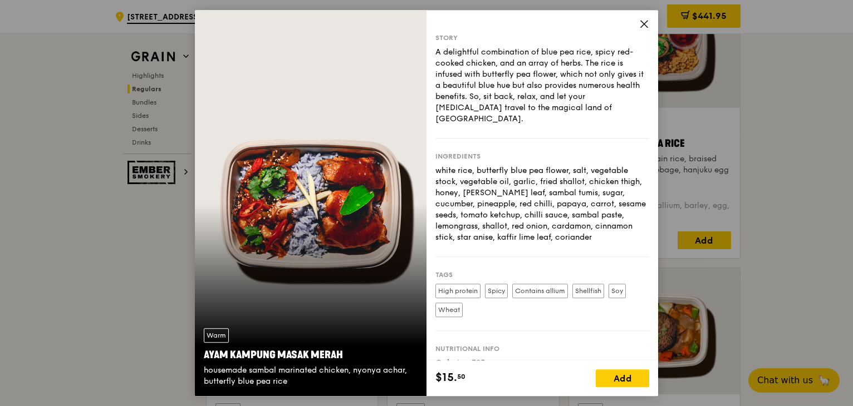
click at [646, 22] on icon at bounding box center [644, 24] width 10 height 10
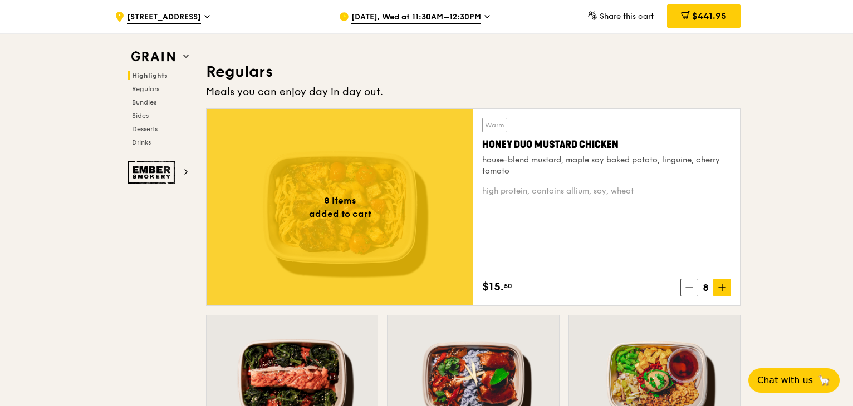
scroll to position [612, 0]
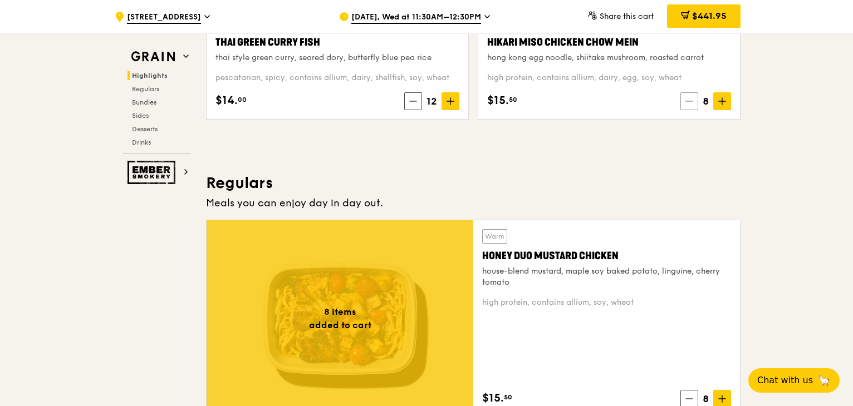
click at [688, 100] on icon at bounding box center [689, 101] width 8 height 8
drag, startPoint x: 689, startPoint y: 398, endPoint x: 665, endPoint y: 388, distance: 26.7
click at [690, 399] on icon at bounding box center [689, 399] width 7 height 0
click at [452, 102] on icon at bounding box center [450, 101] width 8 height 8
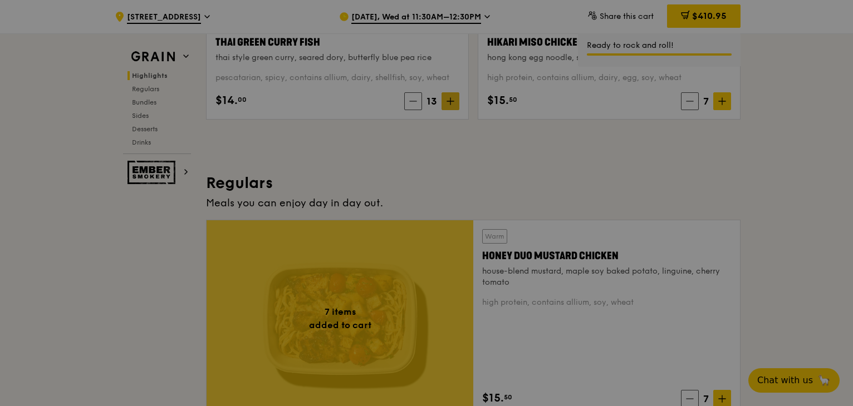
click at [452, 102] on div at bounding box center [426, 203] width 853 height 406
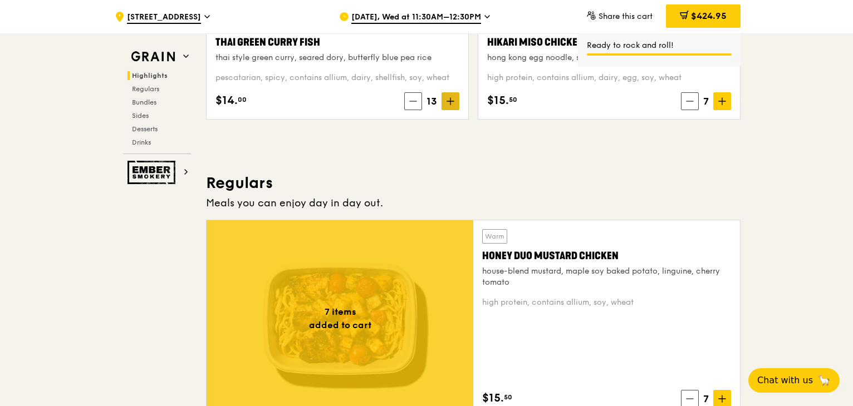
click at [455, 102] on span at bounding box center [450, 101] width 18 height 18
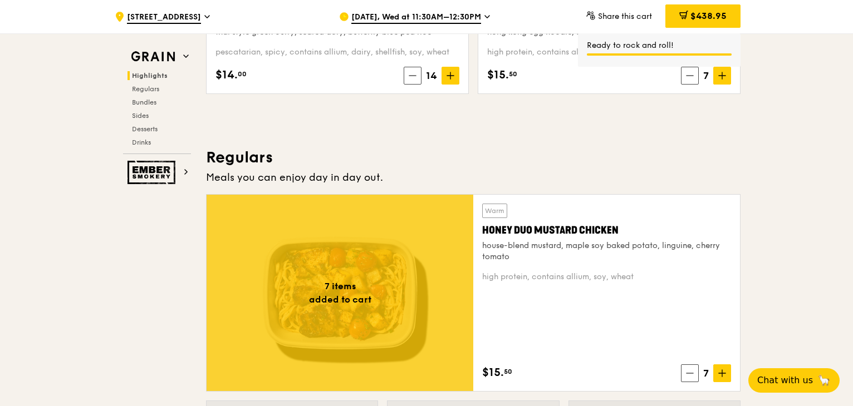
scroll to position [501, 0]
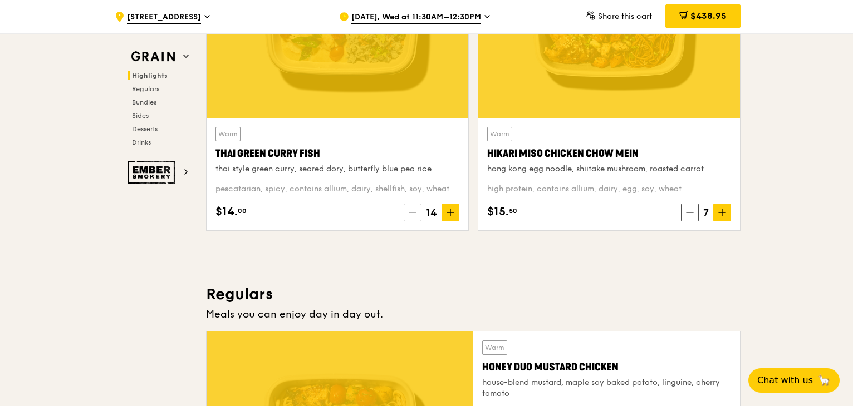
click at [414, 213] on icon at bounding box center [412, 213] width 7 height 0
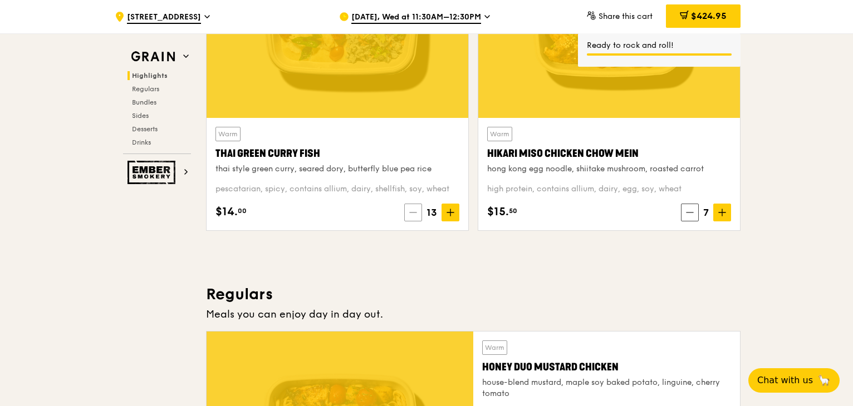
click at [413, 212] on icon at bounding box center [413, 213] width 8 height 8
click at [722, 210] on icon at bounding box center [722, 212] width 0 height 7
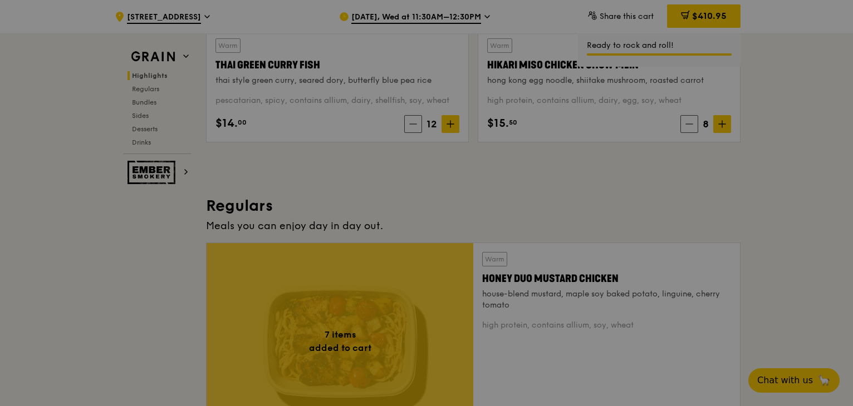
scroll to position [668, 0]
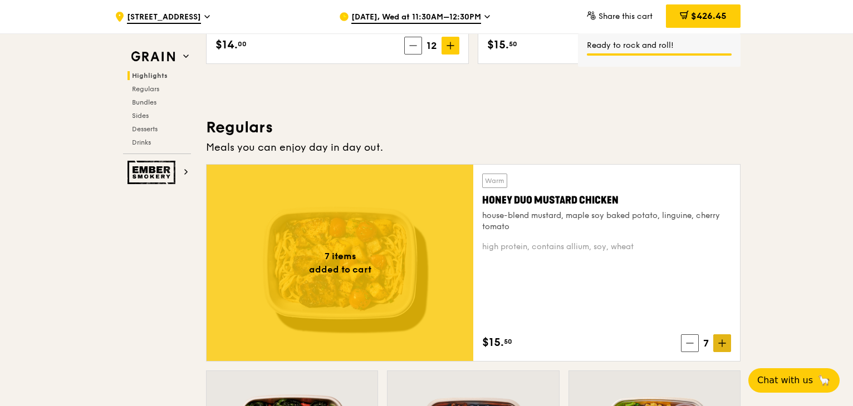
click at [720, 343] on icon at bounding box center [722, 344] width 8 height 8
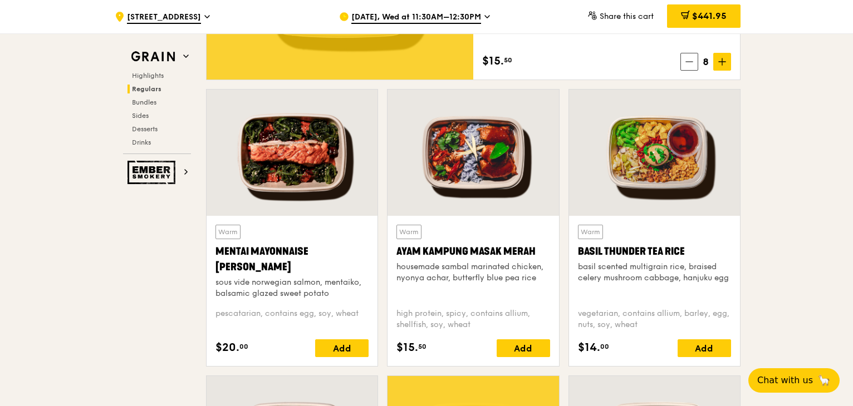
scroll to position [946, 0]
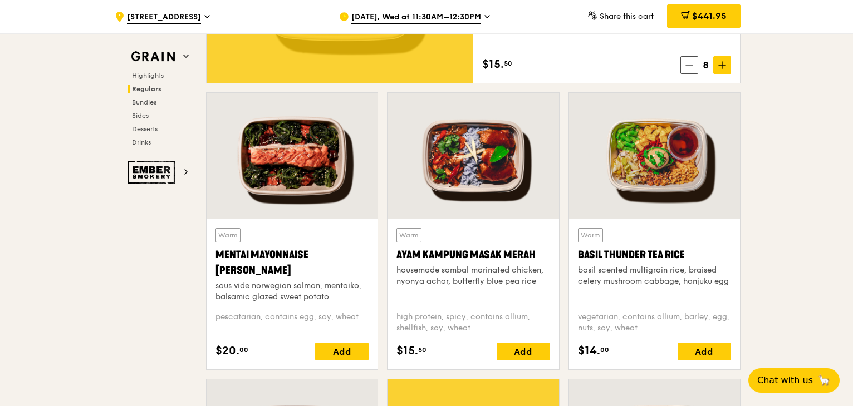
click at [650, 181] on div at bounding box center [654, 156] width 171 height 126
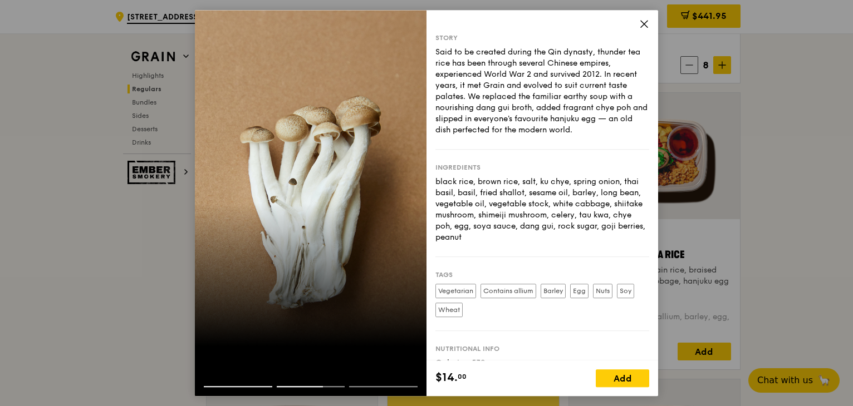
click at [646, 28] on icon at bounding box center [644, 24] width 10 height 10
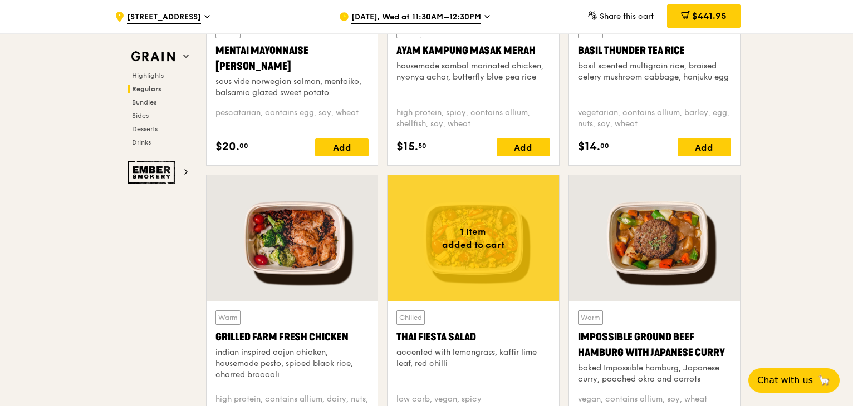
scroll to position [1280, 0]
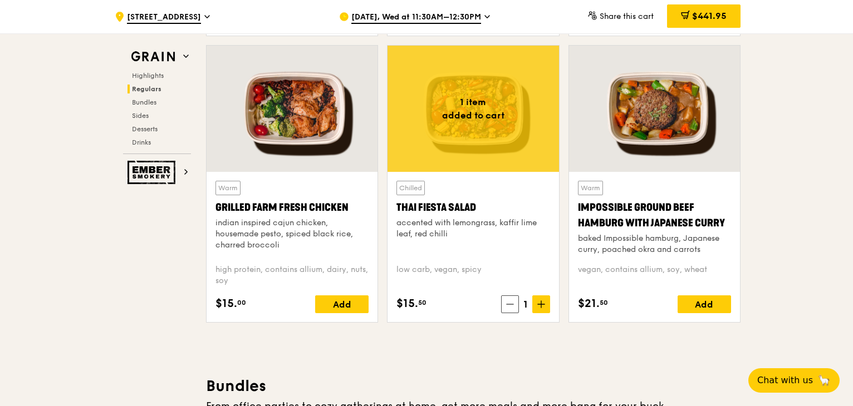
click at [474, 122] on div at bounding box center [472, 109] width 171 height 126
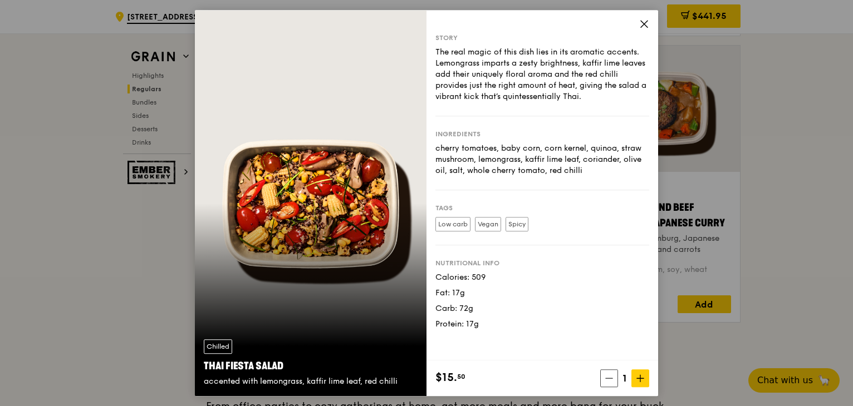
click at [646, 28] on icon at bounding box center [644, 24] width 10 height 10
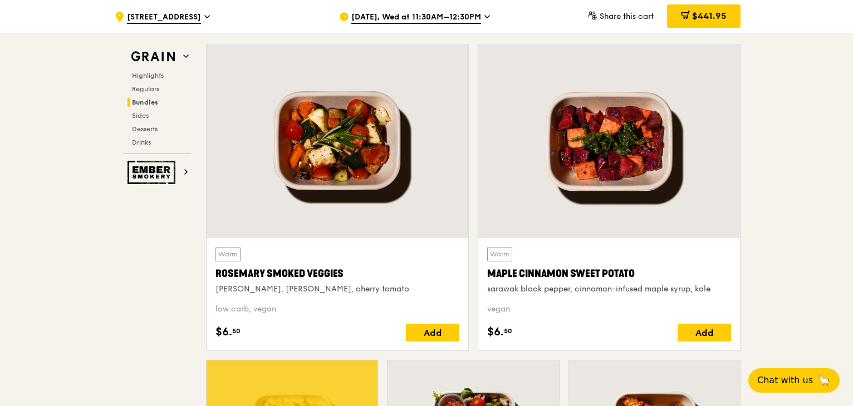
scroll to position [2671, 0]
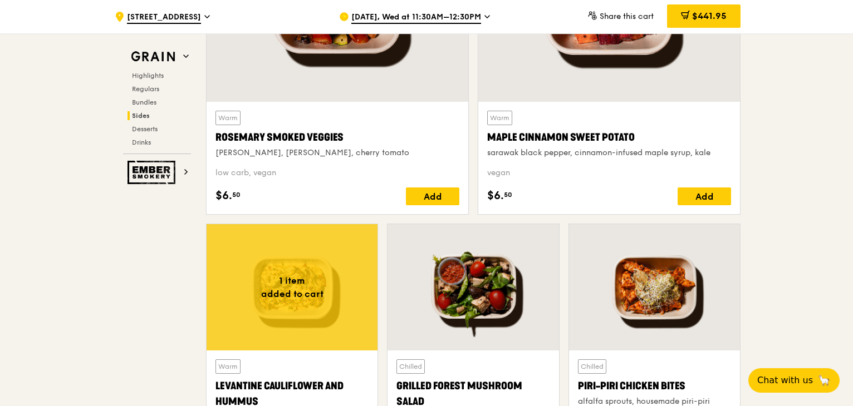
click at [303, 296] on div at bounding box center [291, 287] width 171 height 126
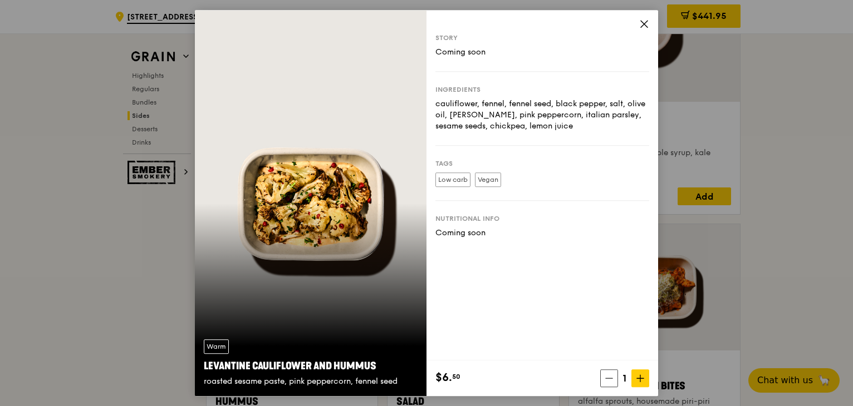
click at [643, 27] on icon at bounding box center [644, 24] width 10 height 10
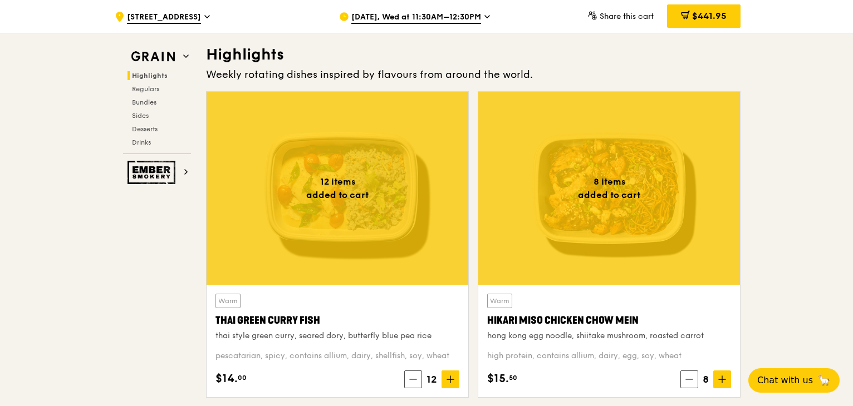
scroll to position [0, 0]
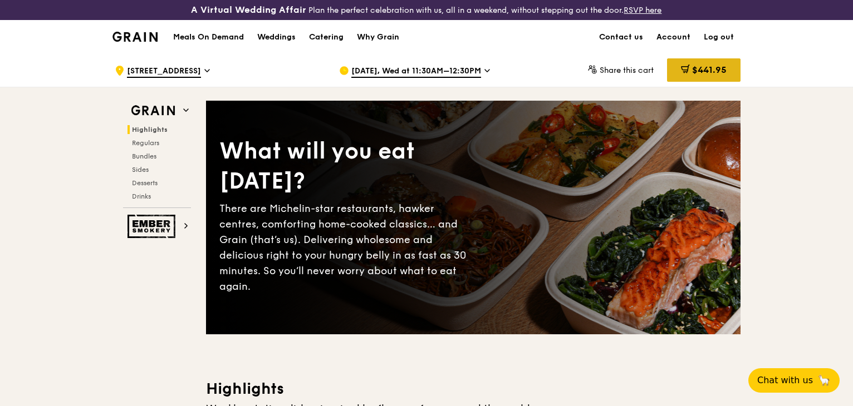
click at [707, 65] on span "$441.95" at bounding box center [709, 70] width 35 height 11
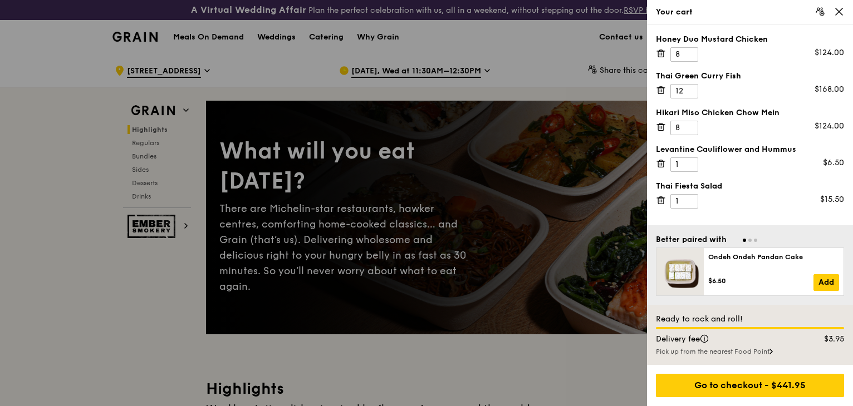
click at [840, 11] on icon at bounding box center [839, 12] width 10 height 10
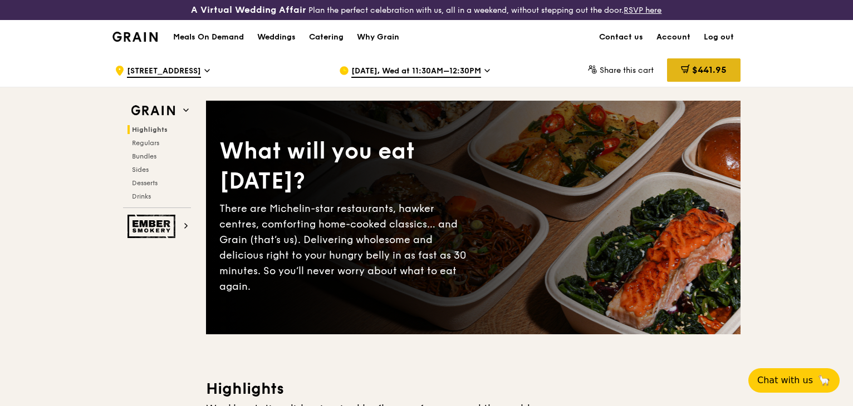
click at [695, 72] on span "$441.95" at bounding box center [709, 70] width 35 height 11
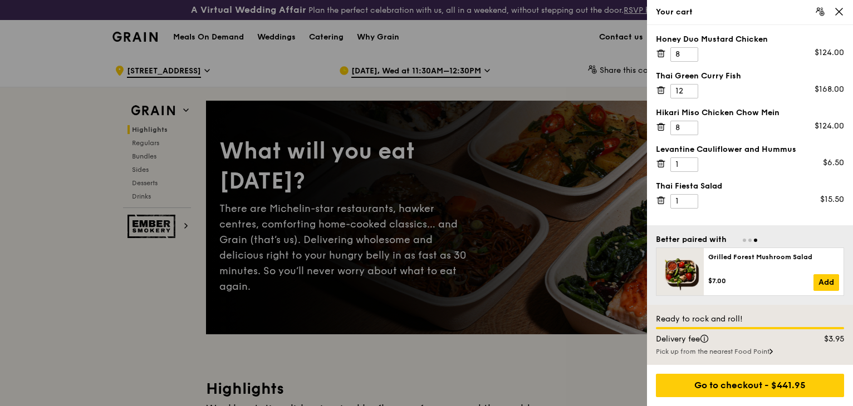
click at [835, 14] on icon at bounding box center [839, 12] width 10 height 10
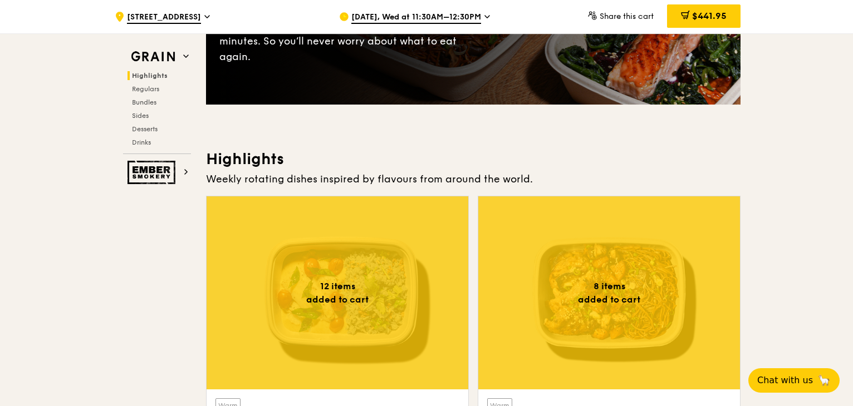
scroll to position [334, 0]
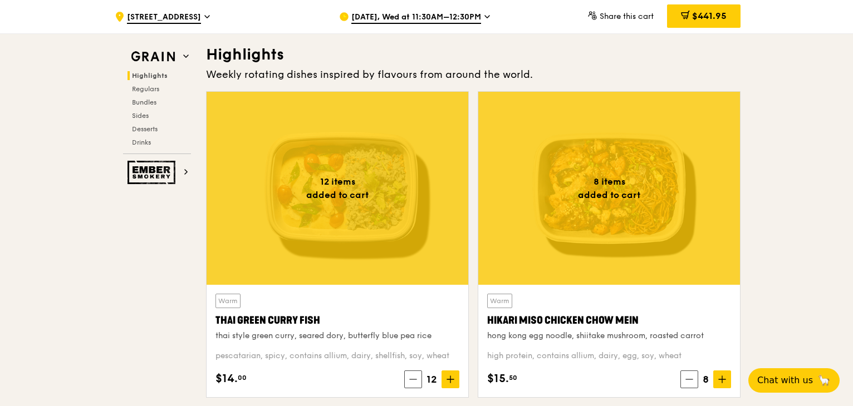
click at [327, 210] on div at bounding box center [337, 188] width 262 height 193
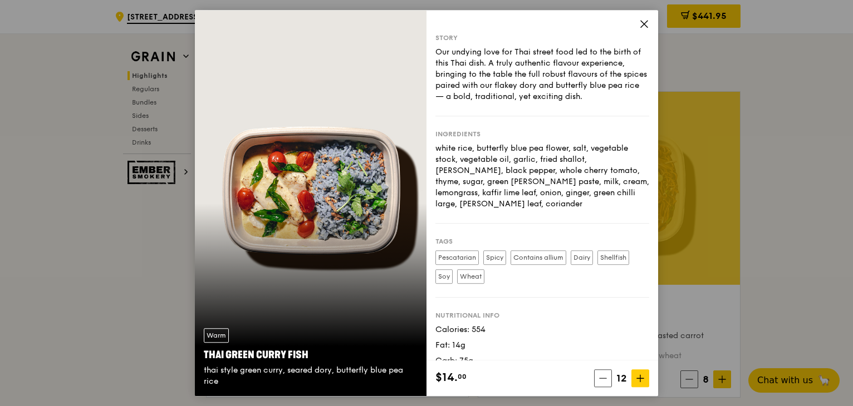
click at [643, 22] on icon at bounding box center [644, 24] width 10 height 10
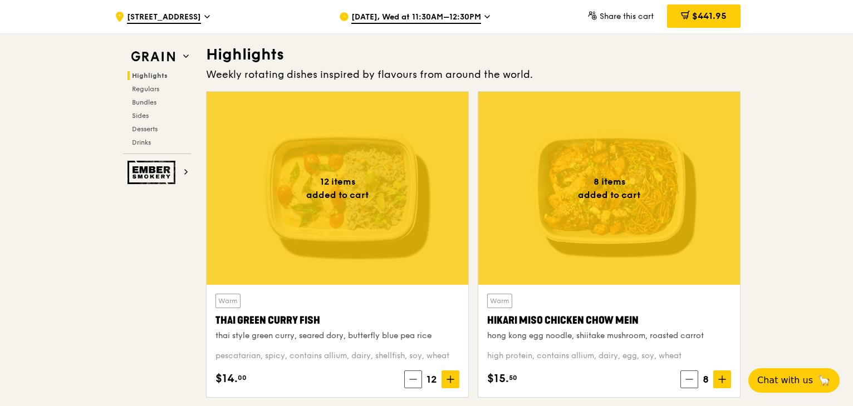
click at [636, 190] on div at bounding box center [609, 188] width 262 height 193
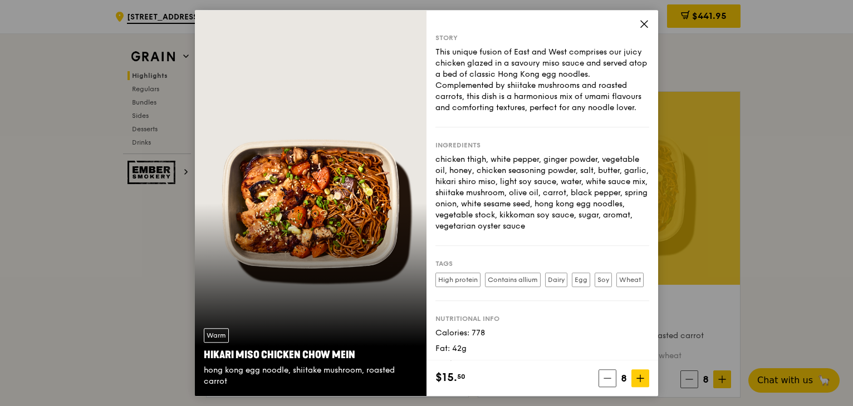
click at [645, 25] on icon at bounding box center [644, 24] width 7 height 7
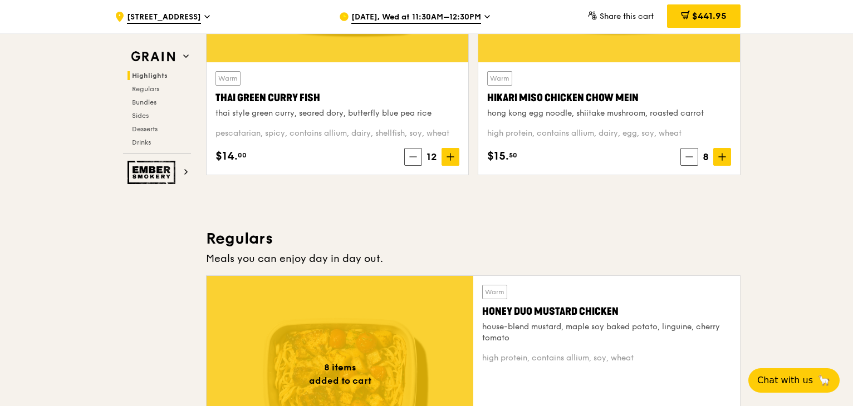
scroll to position [724, 0]
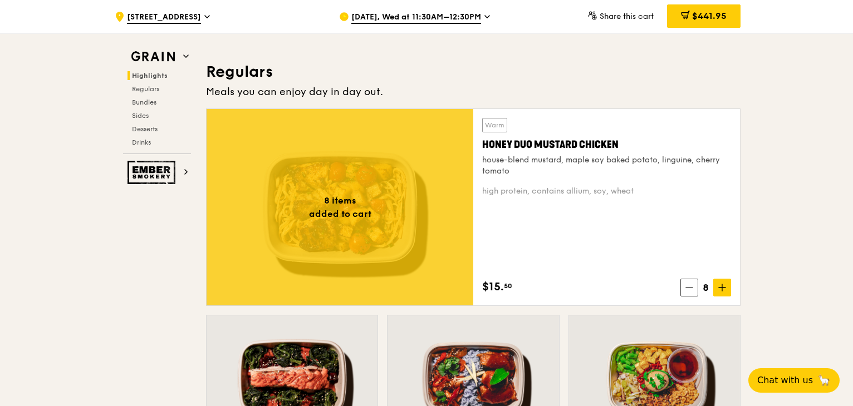
click at [314, 155] on div at bounding box center [339, 207] width 267 height 196
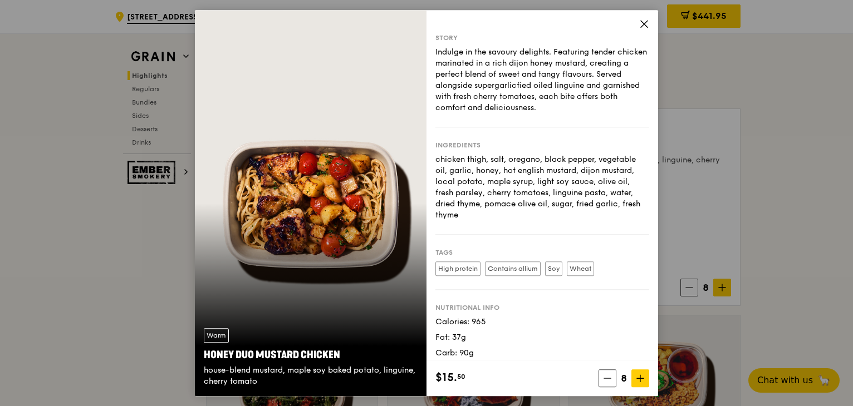
click at [648, 27] on icon at bounding box center [644, 24] width 10 height 10
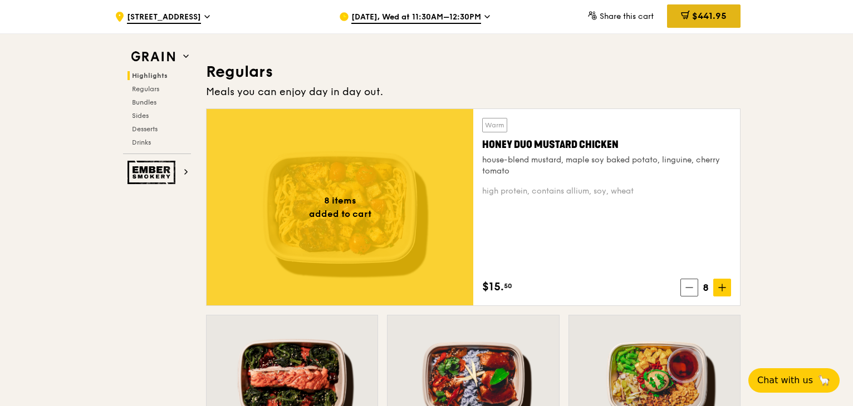
click at [695, 23] on div "$441.95" at bounding box center [703, 15] width 73 height 23
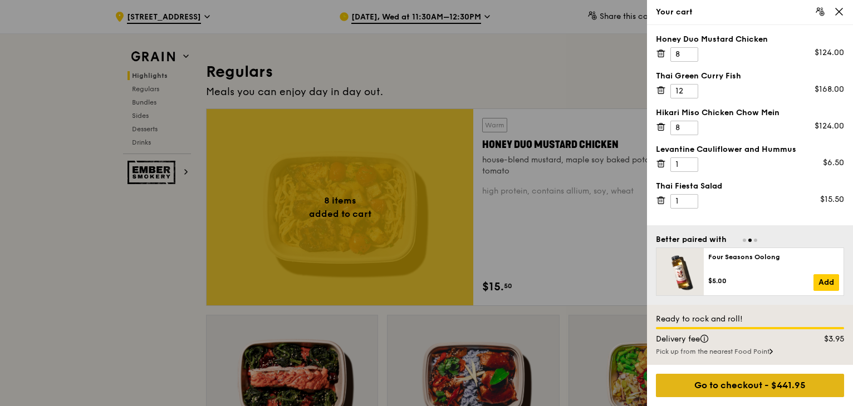
click at [761, 387] on div "Go to checkout - $441.95" at bounding box center [750, 385] width 188 height 23
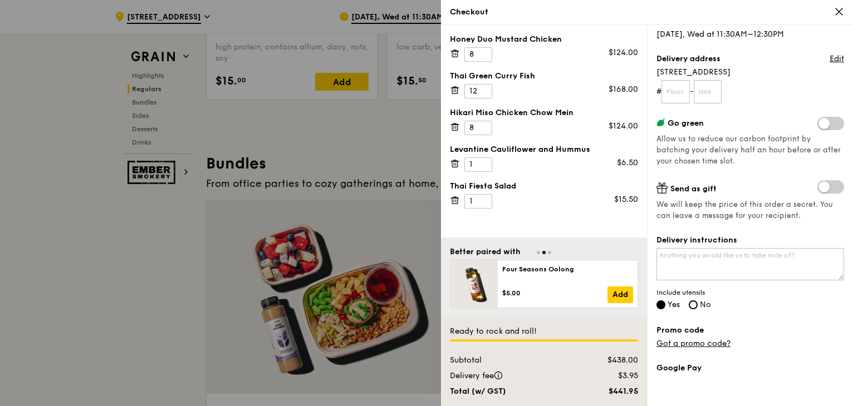
scroll to position [0, 0]
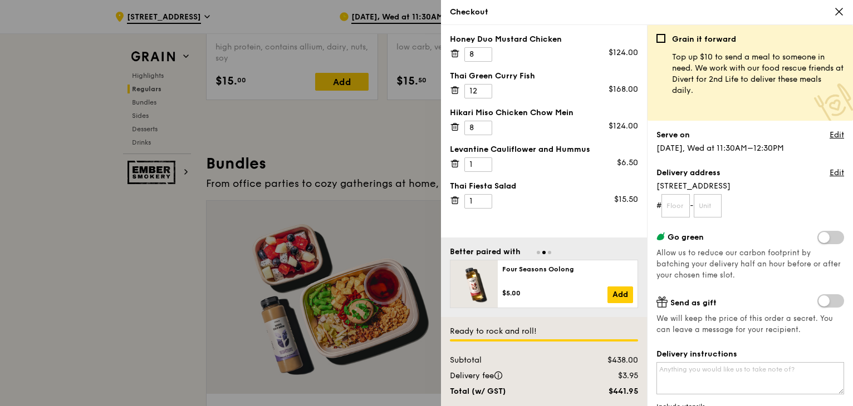
click at [834, 14] on icon at bounding box center [839, 12] width 10 height 10
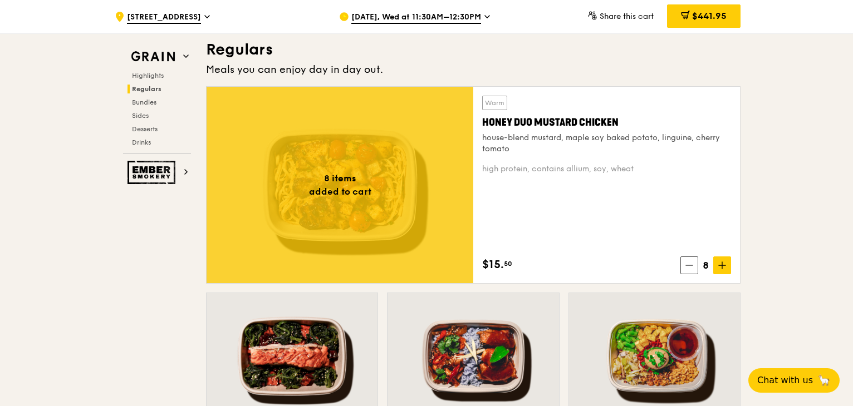
scroll to position [779, 0]
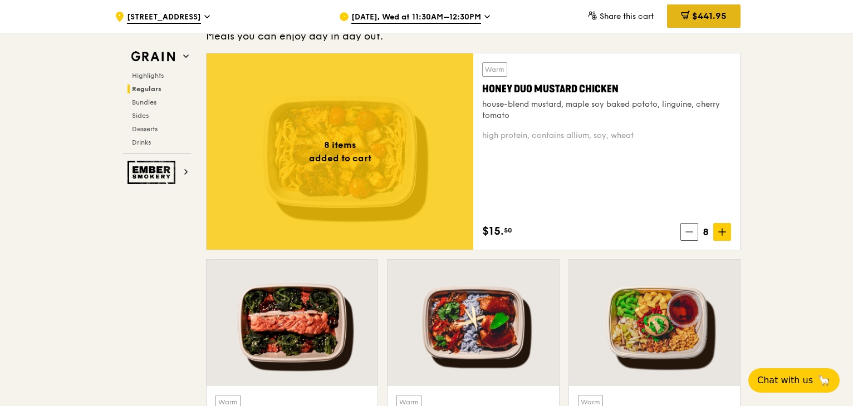
click at [696, 19] on span "$441.95" at bounding box center [709, 16] width 35 height 11
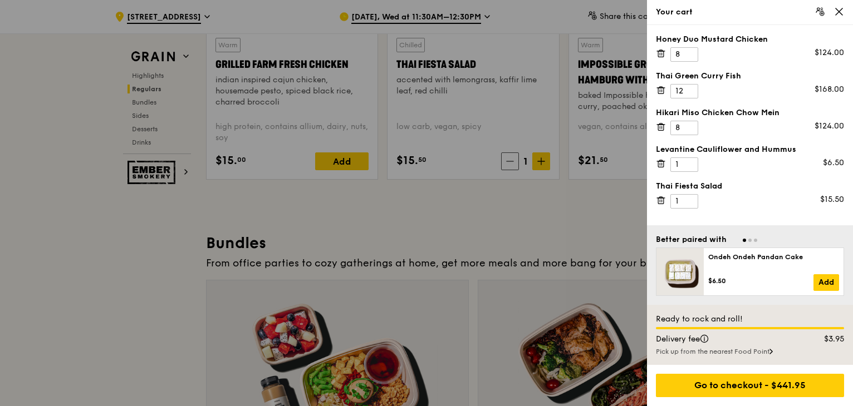
scroll to position [1614, 0]
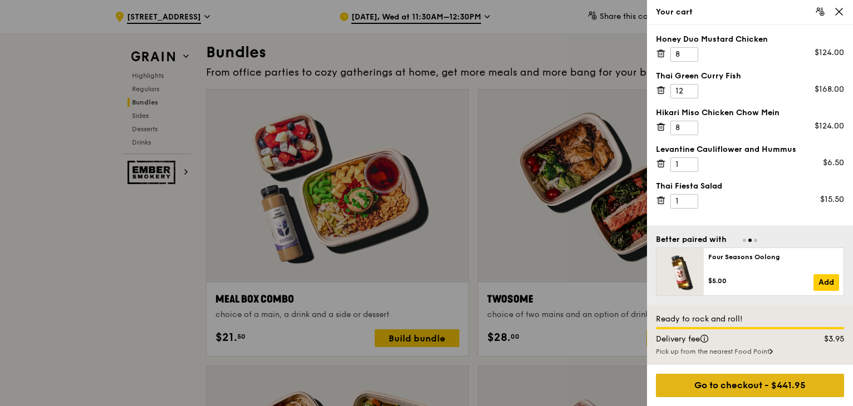
click at [758, 388] on div "Go to checkout - $441.95" at bounding box center [750, 385] width 188 height 23
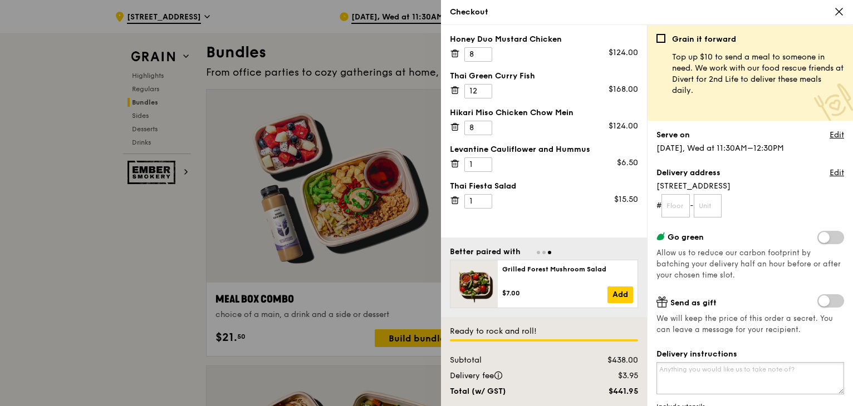
click at [697, 378] on textarea "Delivery instructions" at bounding box center [750, 378] width 188 height 32
type textarea "Food serving time at 12:45."
click at [677, 200] on input "text" at bounding box center [675, 205] width 28 height 23
type input "05"
click at [713, 205] on input "text" at bounding box center [707, 205] width 28 height 23
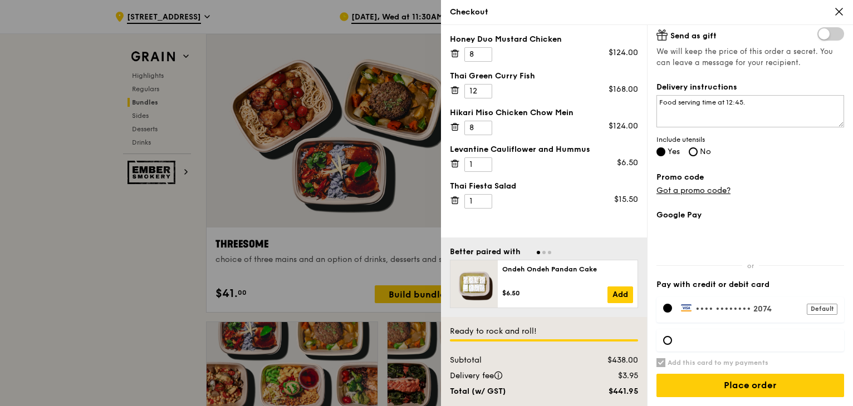
scroll to position [1948, 0]
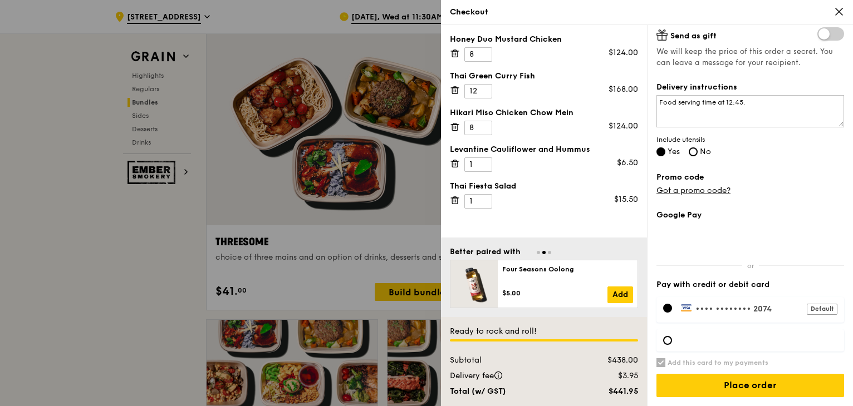
type input "02"
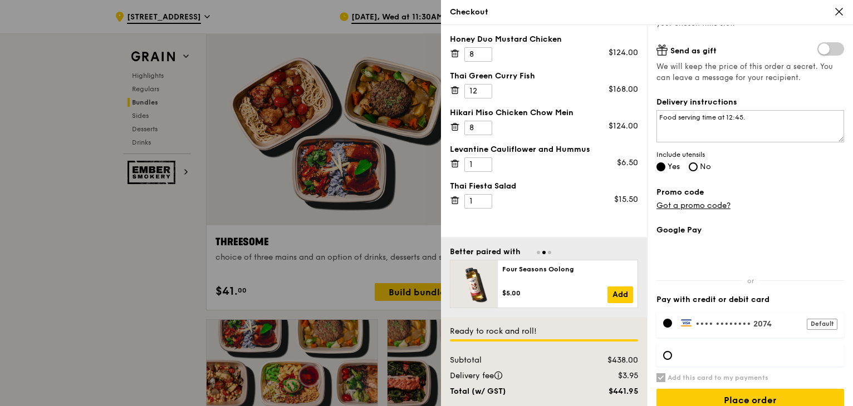
scroll to position [267, 0]
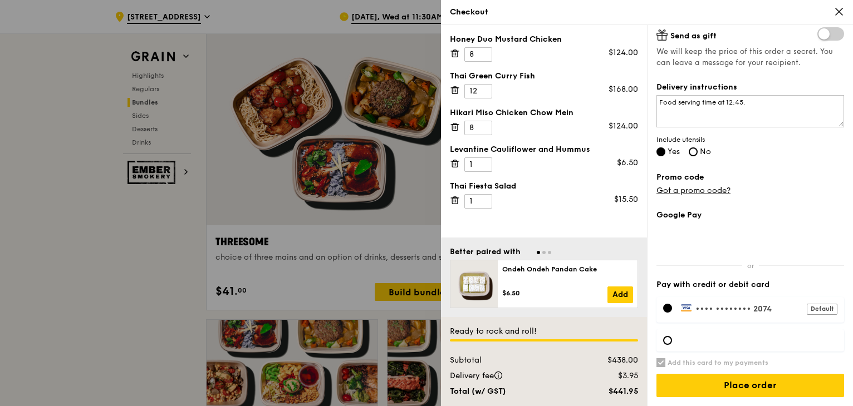
click at [839, 12] on icon at bounding box center [838, 11] width 7 height 7
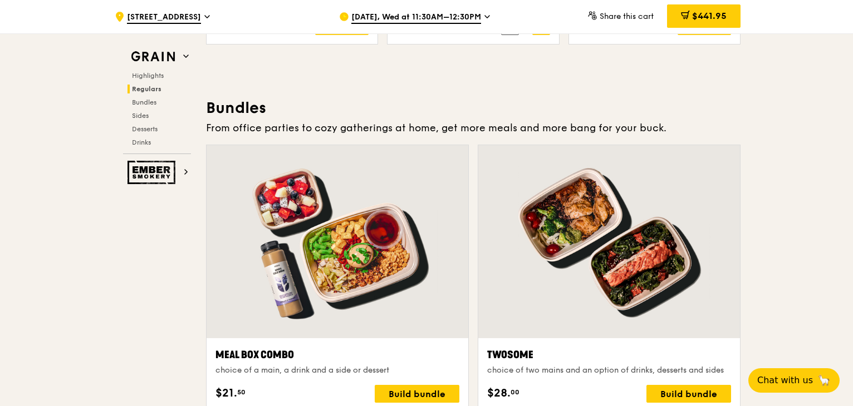
scroll to position [1169, 0]
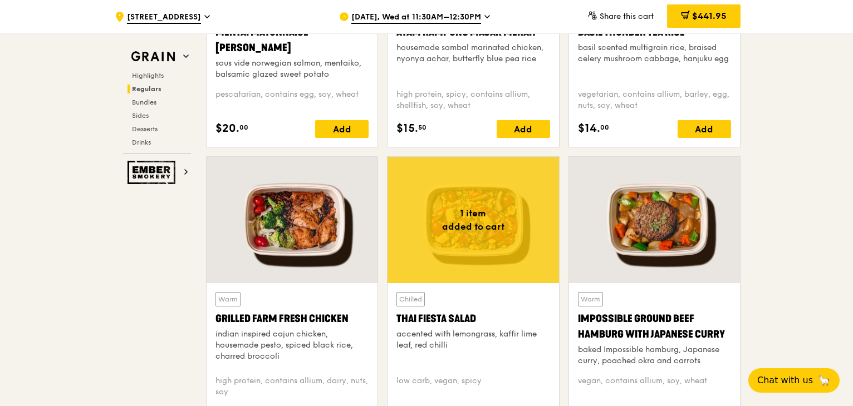
click at [465, 228] on div at bounding box center [472, 220] width 171 height 126
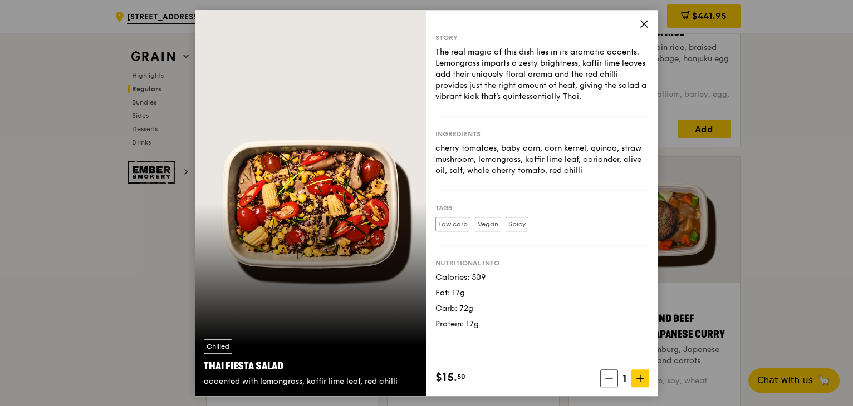
click at [643, 26] on icon at bounding box center [644, 24] width 10 height 10
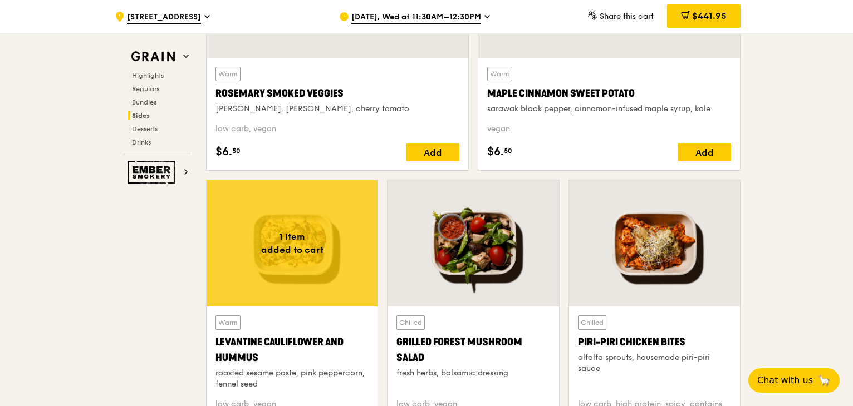
scroll to position [2838, 0]
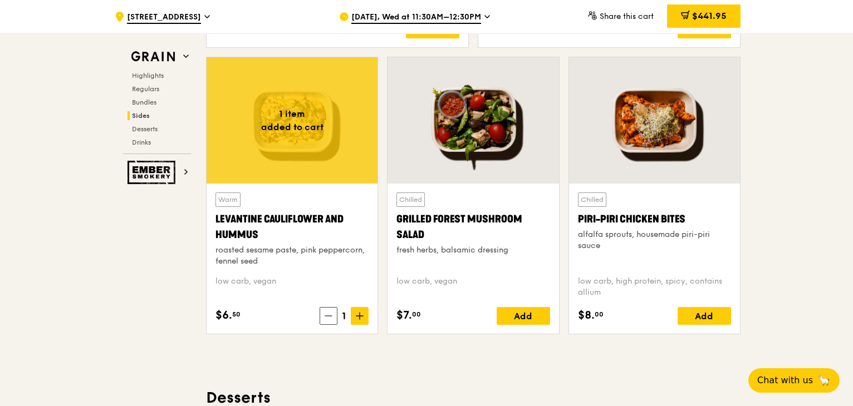
click at [305, 170] on div at bounding box center [291, 120] width 171 height 126
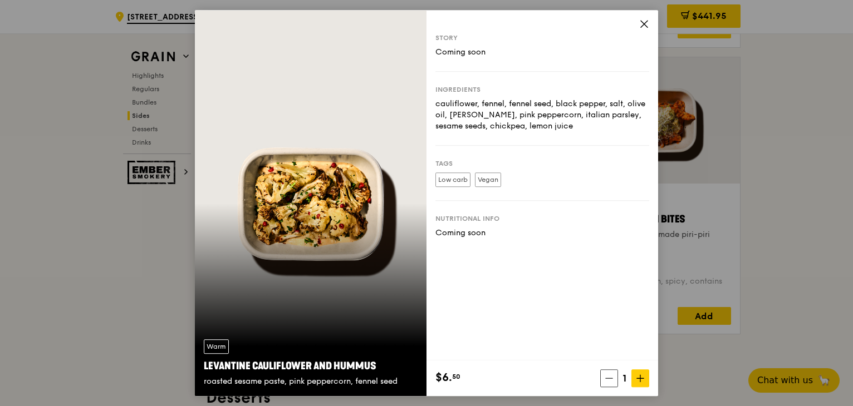
click at [646, 22] on icon at bounding box center [644, 24] width 10 height 10
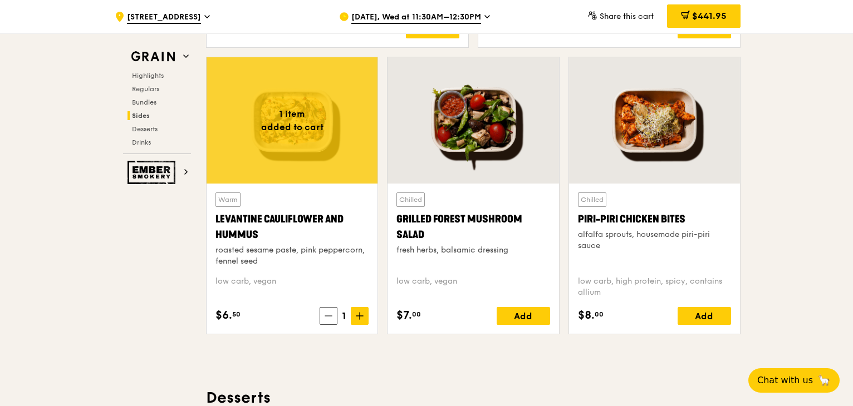
click at [478, 131] on div at bounding box center [472, 120] width 171 height 126
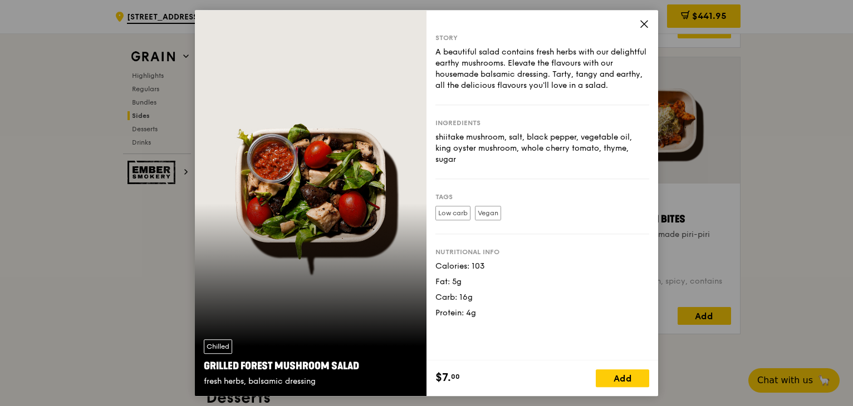
click at [641, 21] on icon at bounding box center [644, 24] width 7 height 7
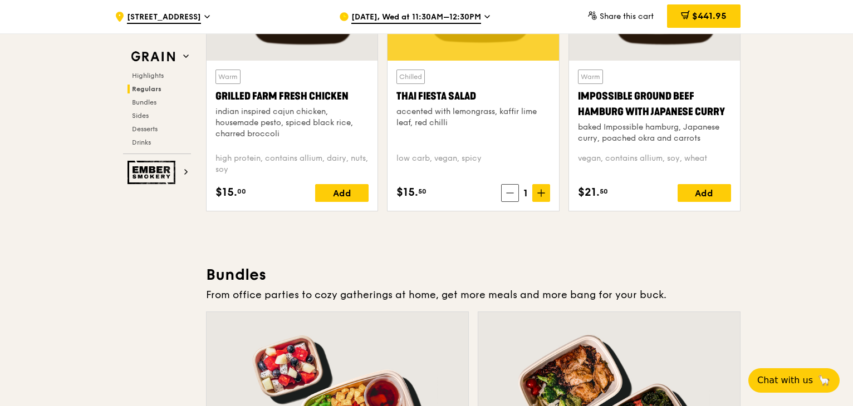
scroll to position [1224, 0]
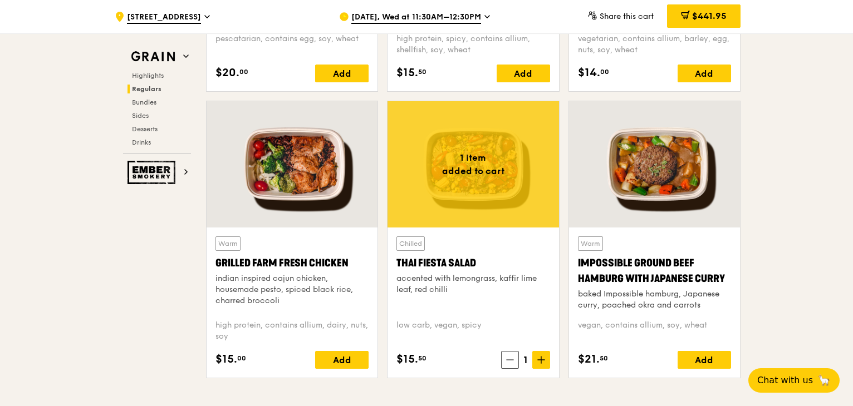
click at [494, 181] on div at bounding box center [472, 164] width 171 height 126
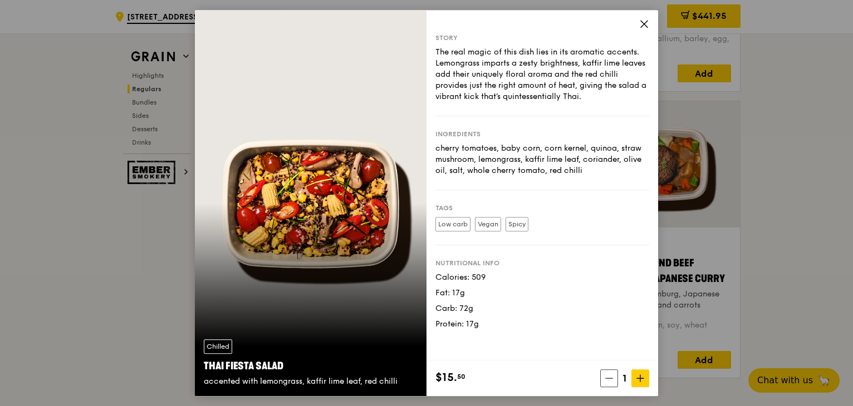
click at [642, 21] on icon at bounding box center [644, 24] width 10 height 10
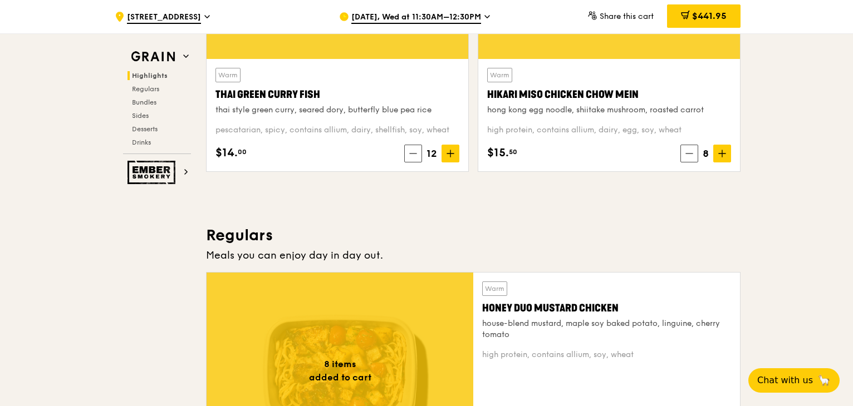
scroll to position [445, 0]
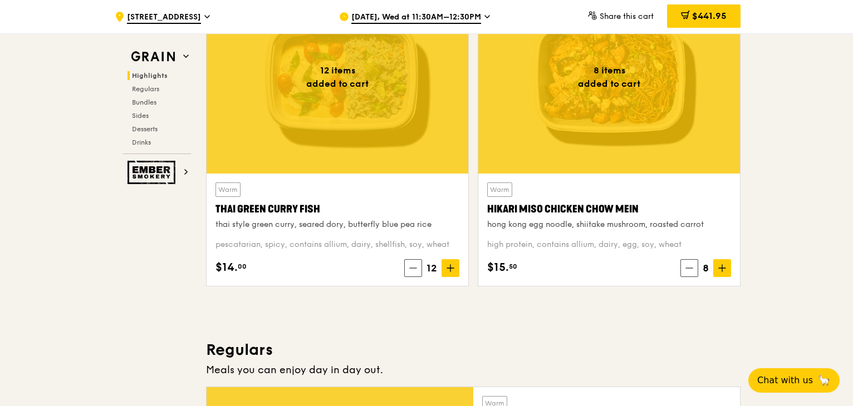
click at [375, 88] on div at bounding box center [337, 77] width 262 height 193
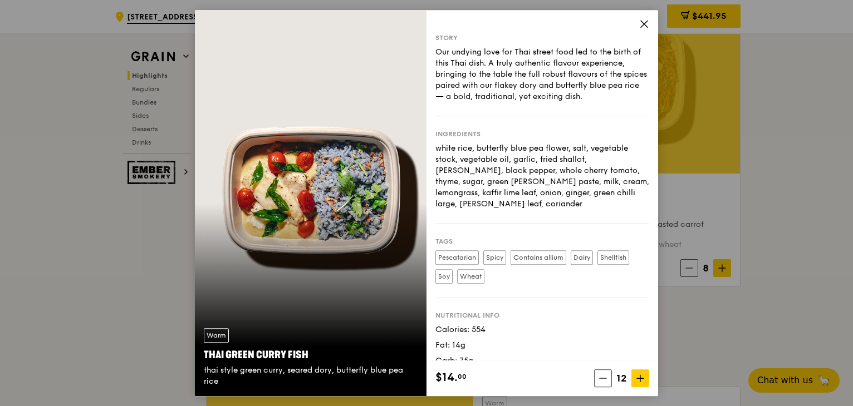
click at [645, 22] on icon at bounding box center [644, 24] width 10 height 10
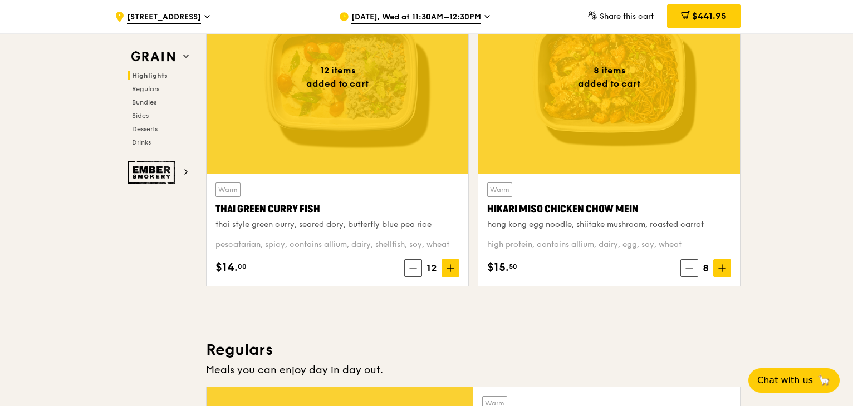
scroll to position [278, 0]
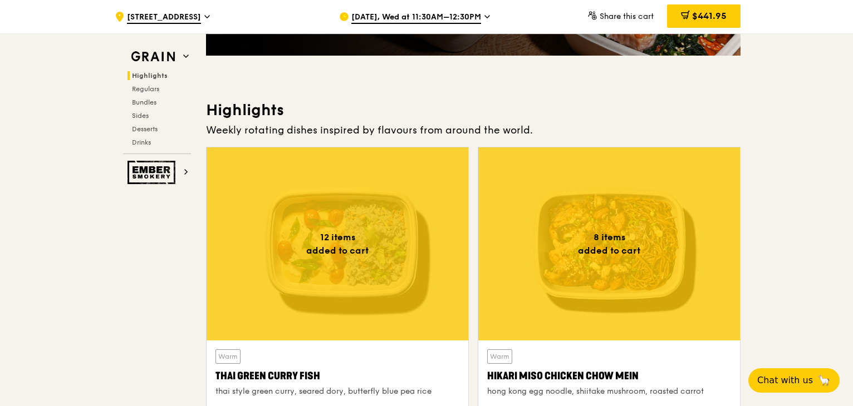
click at [714, 24] on div "$441.95" at bounding box center [703, 15] width 73 height 23
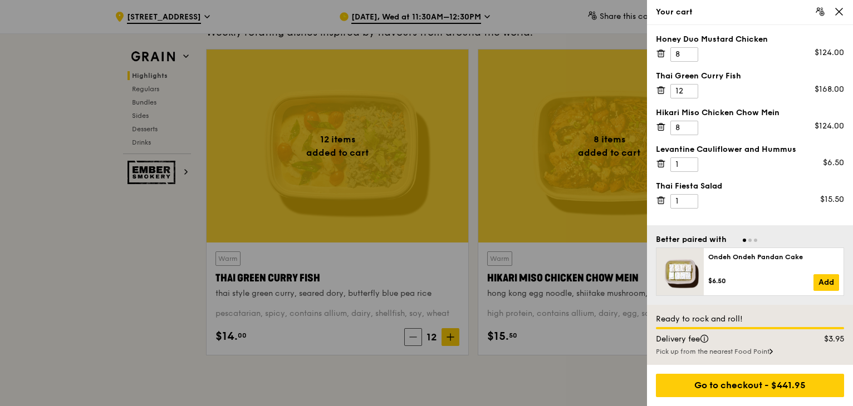
scroll to position [501, 0]
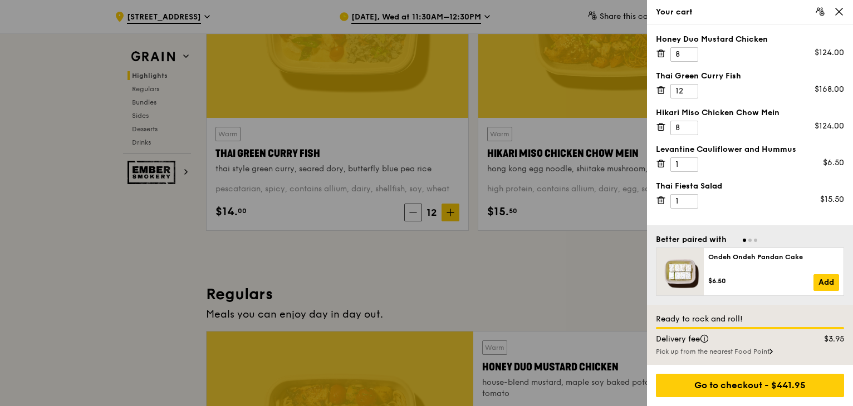
click at [772, 381] on div "Go to checkout - $441.95" at bounding box center [750, 385] width 188 height 23
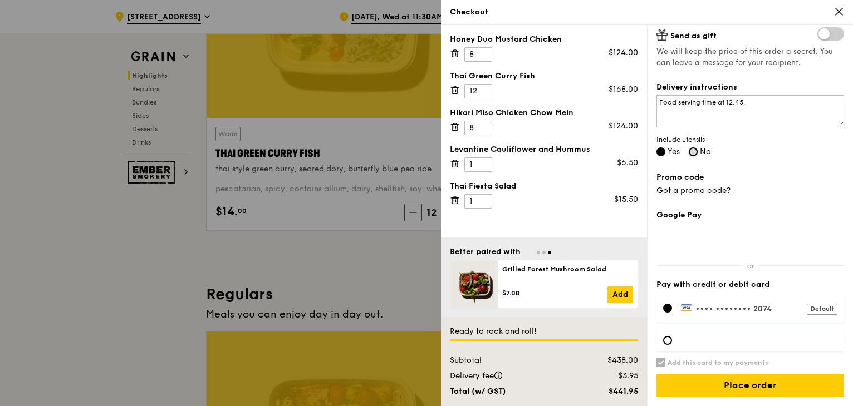
click at [697, 154] on input "No" at bounding box center [692, 151] width 9 height 9
radio input "true"
click at [660, 153] on input "Yes" at bounding box center [660, 151] width 9 height 9
radio input "true"
radio input "false"
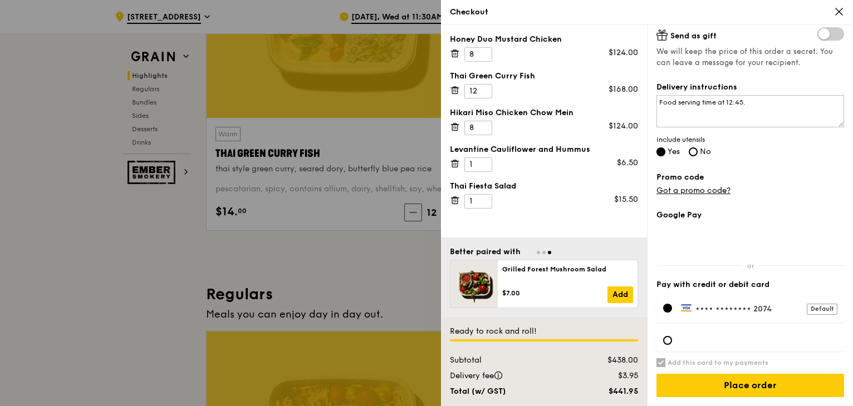
radio input "false"
radio input "true"
click at [658, 153] on input "Yes" at bounding box center [660, 151] width 9 height 9
radio input "true"
radio input "false"
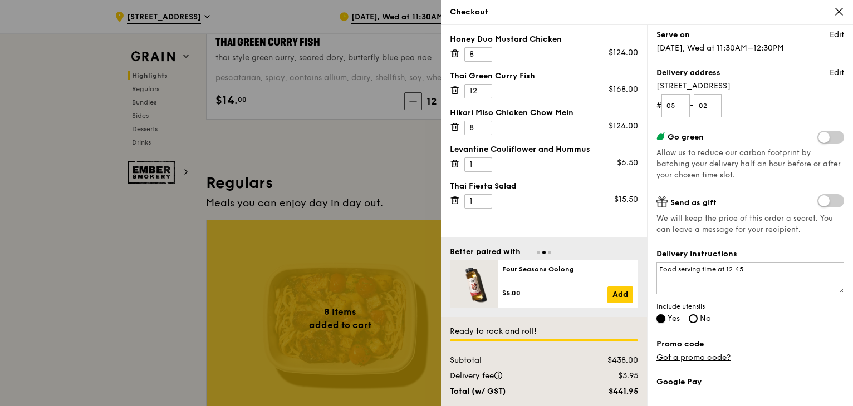
scroll to position [0, 0]
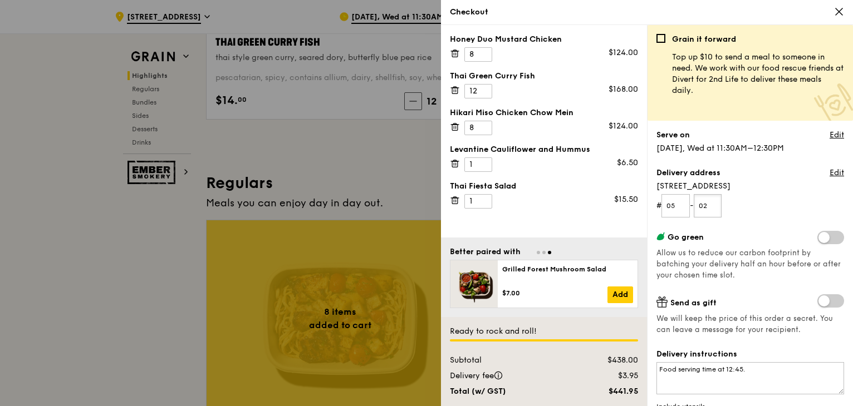
click at [714, 208] on input "02" at bounding box center [707, 205] width 28 height 23
type input "02/03"
click at [773, 225] on div "Grain it forward Top up $10 to send a meal to someone in need. We work with our…" at bounding box center [750, 220] width 188 height 372
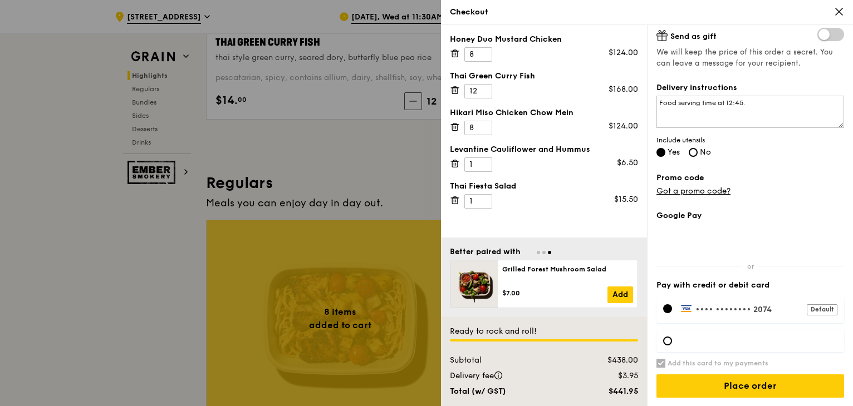
scroll to position [267, 0]
click at [764, 107] on textarea "Food serving time at 12:45." at bounding box center [750, 111] width 188 height 32
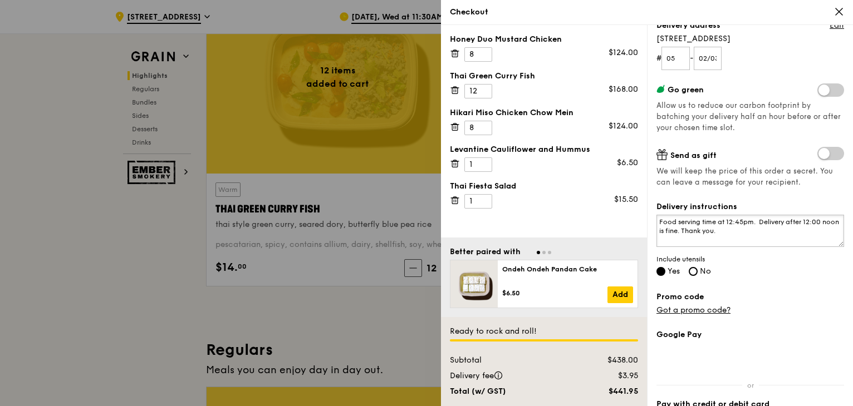
scroll to position [169, 0]
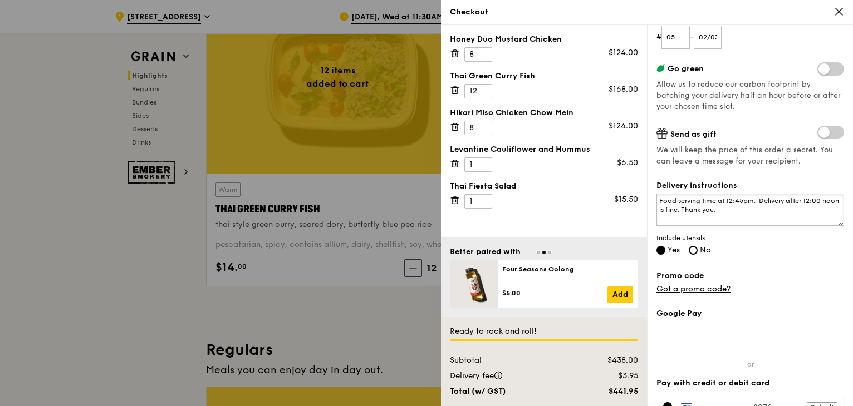
drag, startPoint x: 659, startPoint y: 199, endPoint x: 675, endPoint y: 203, distance: 15.9
click at [675, 203] on textarea "Food serving time at 12:45pm. Delivery after 12:00 noon is fine. Thank you." at bounding box center [750, 210] width 188 height 32
click at [794, 208] on textarea "Meeting lunch serving time at 12:45pm. Delivery after 12:00 noon is fine. Thank…" at bounding box center [750, 210] width 188 height 32
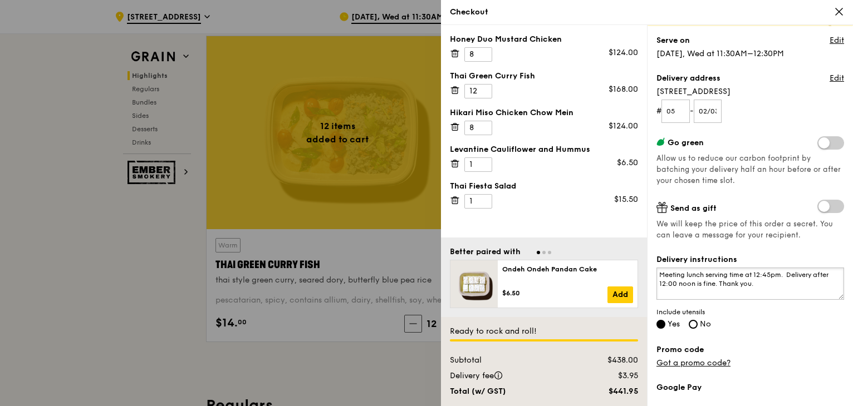
scroll to position [87, 0]
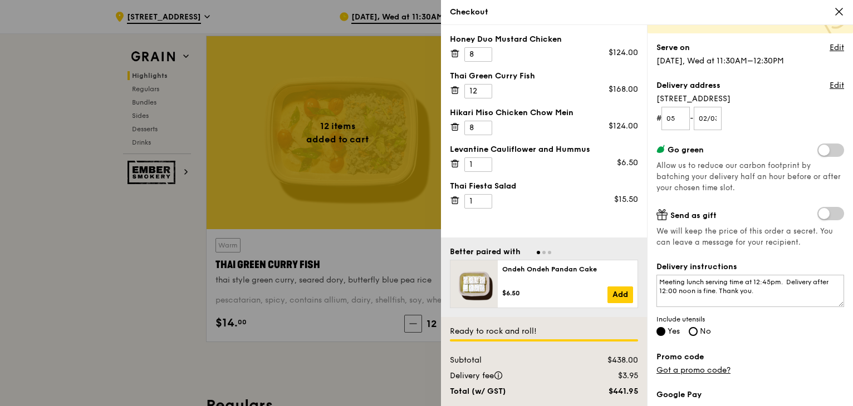
click at [383, 249] on div at bounding box center [426, 203] width 853 height 406
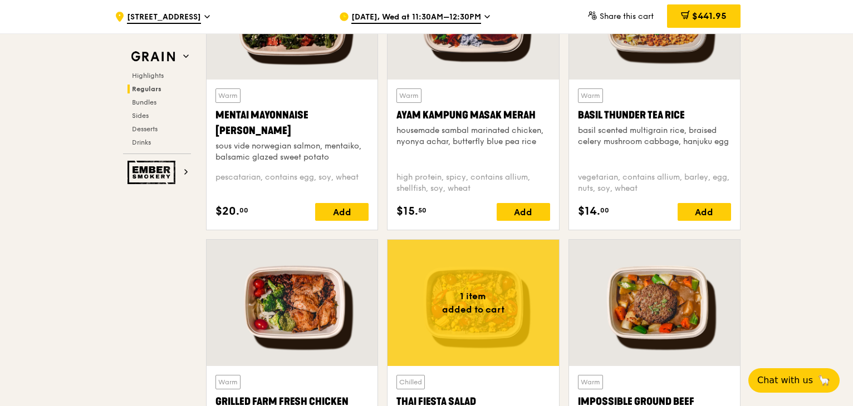
scroll to position [1280, 0]
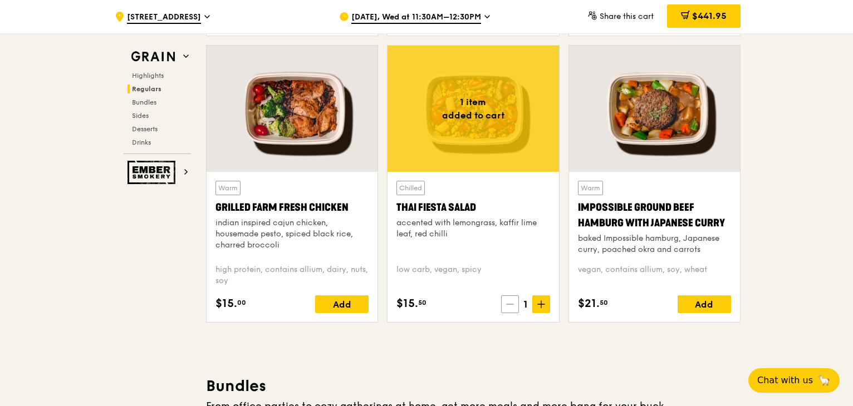
click at [509, 309] on span at bounding box center [510, 305] width 18 height 18
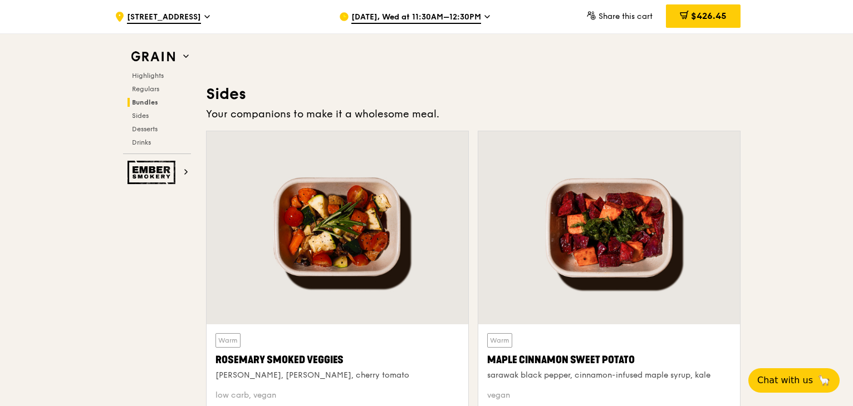
scroll to position [2783, 0]
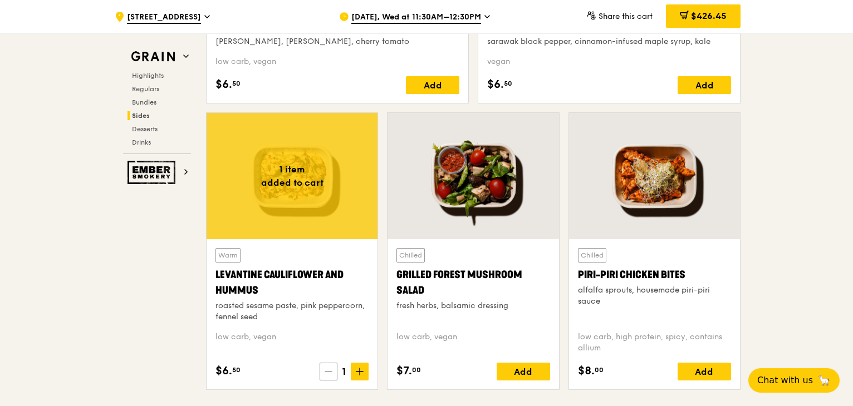
click at [332, 370] on icon at bounding box center [328, 372] width 8 height 8
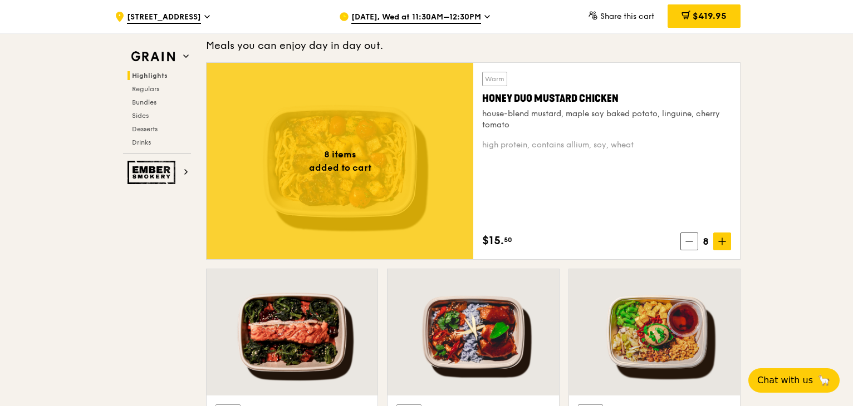
scroll to position [612, 0]
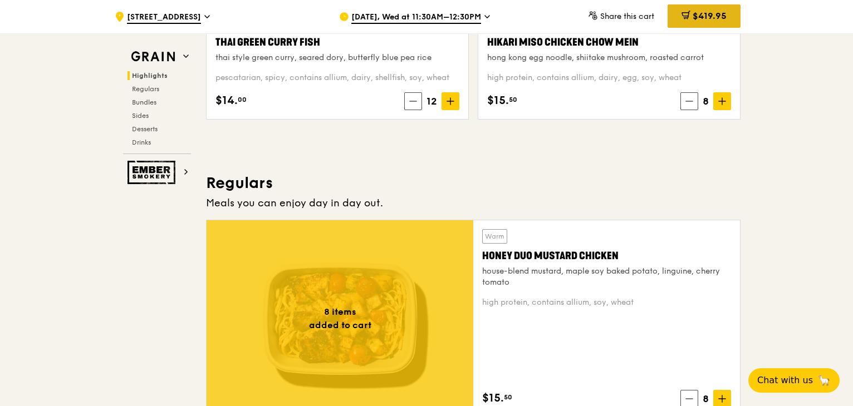
click at [707, 21] on span "$419.95" at bounding box center [709, 16] width 34 height 11
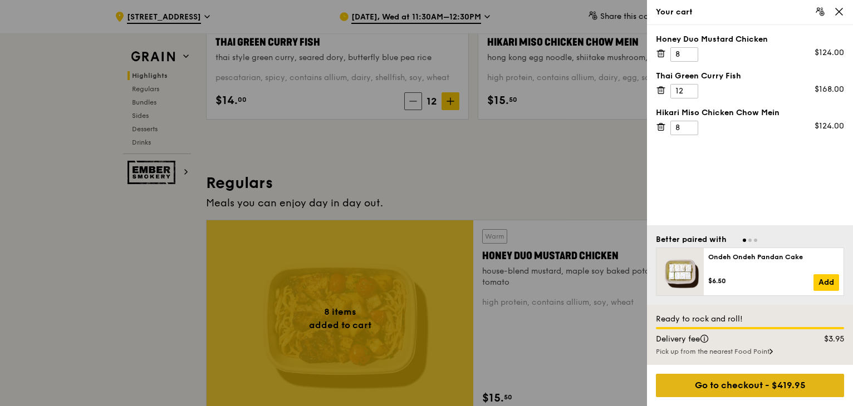
click at [730, 383] on div "Go to checkout - $419.95" at bounding box center [750, 385] width 188 height 23
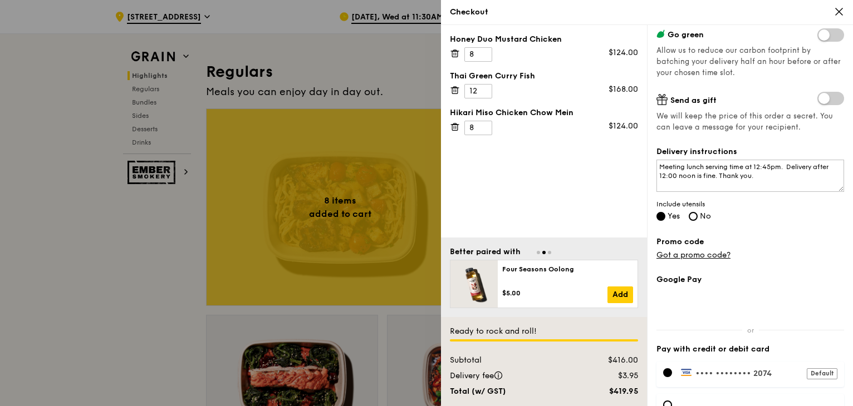
scroll to position [267, 0]
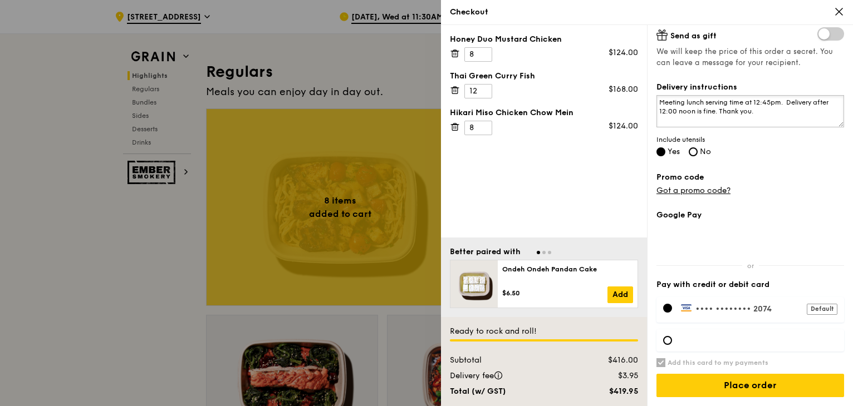
drag, startPoint x: 677, startPoint y: 112, endPoint x: 710, endPoint y: 115, distance: 33.5
click at [710, 115] on textarea "Meeting lunch serving time at 12:45pm. Delivery after 12:00 noon is fine. Thank…" at bounding box center [750, 111] width 188 height 32
click at [690, 111] on textarea "Meeting lunch serving time at 12:45pm. Delivery after 12:00 noon is fine. Thank…" at bounding box center [750, 111] width 188 height 32
drag, startPoint x: 658, startPoint y: 110, endPoint x: 710, endPoint y: 110, distance: 52.3
click at [710, 110] on textarea "Meeting lunch serving time at 12:45pm. Delivery after 12:00 noon is fine. Thank…" at bounding box center [750, 111] width 188 height 32
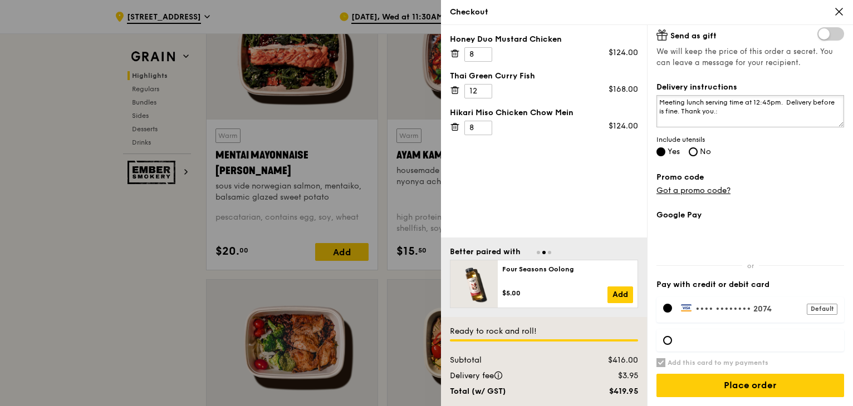
scroll to position [1079, 0]
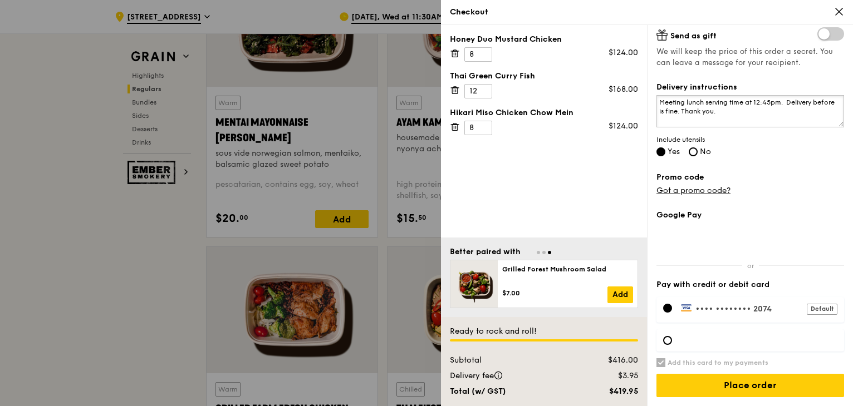
click at [681, 114] on textarea "Meeting lunch serving time at 12:45pm. Delivery before is fine. Thank you." at bounding box center [750, 111] width 188 height 32
click at [682, 113] on textarea "Meeting lunch serving time at 12:45pm. Delivery before is fine. Thank you." at bounding box center [750, 111] width 188 height 32
drag, startPoint x: 658, startPoint y: 111, endPoint x: 709, endPoint y: 114, distance: 50.2
click at [709, 114] on textarea "Meeting lunch serving time at 12:45pm. Delivery before 12:30pm is fine. Thank y…" at bounding box center [750, 111] width 188 height 32
click at [779, 112] on textarea "Meeting lunch serving time at 12:45pm. Delivery after 12:00pm is fine. Thank yo…" at bounding box center [750, 111] width 188 height 32
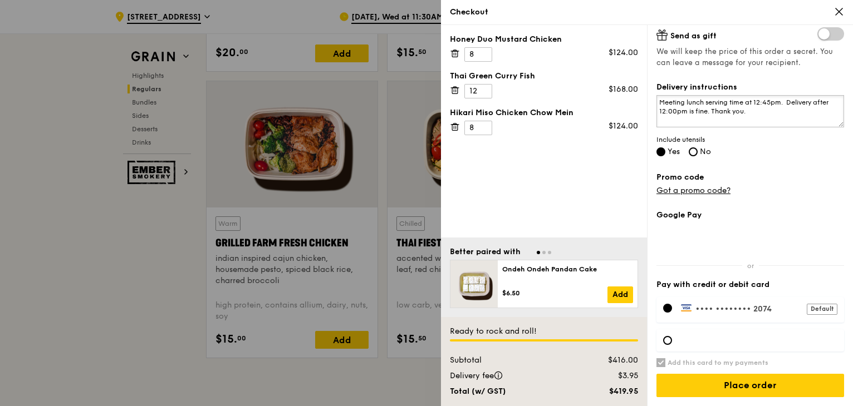
scroll to position [1246, 0]
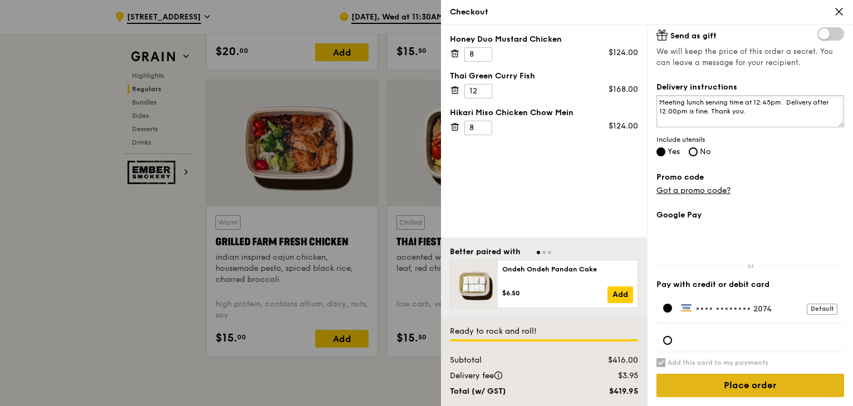
type textarea "Meeting lunch serving time at 12:45pm. Delivery after 12:00pm is fine. Thank yo…"
click at [748, 388] on input "Place order" at bounding box center [750, 385] width 188 height 23
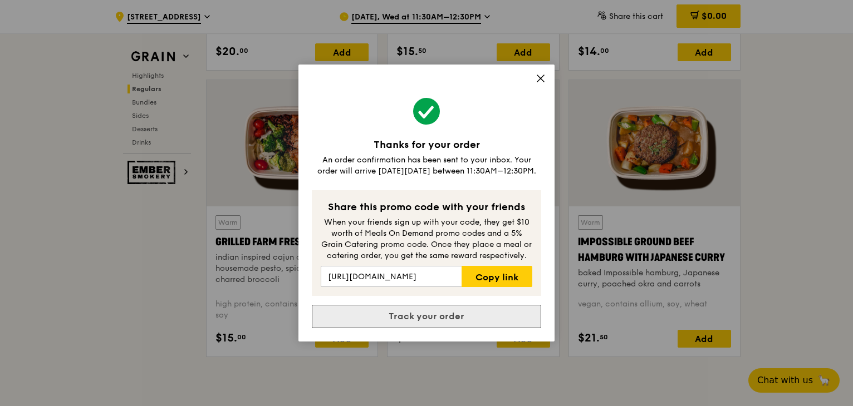
click at [427, 313] on link "Track your order" at bounding box center [426, 316] width 229 height 23
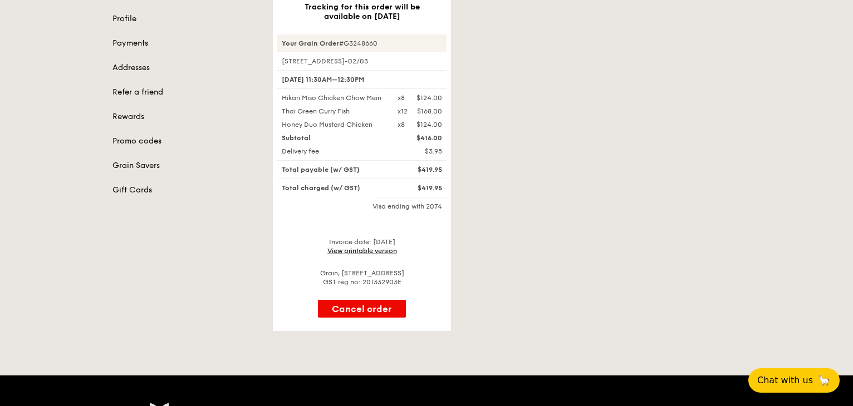
scroll to position [223, 0]
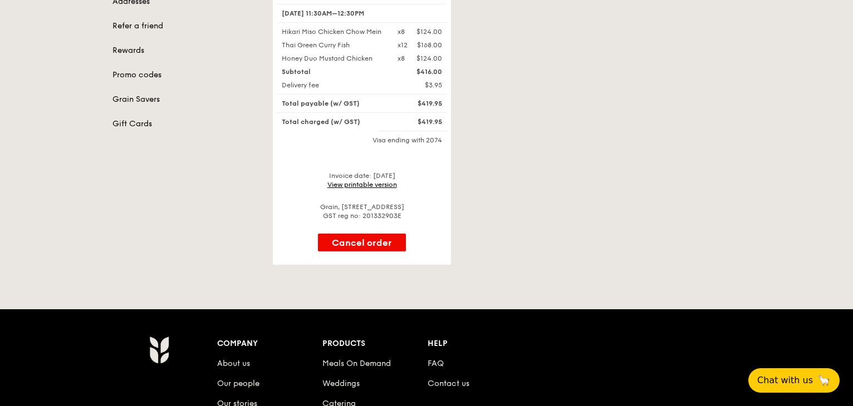
click at [350, 183] on link "View printable version" at bounding box center [362, 185] width 70 height 8
